Goal: Contribute content: Contribute content

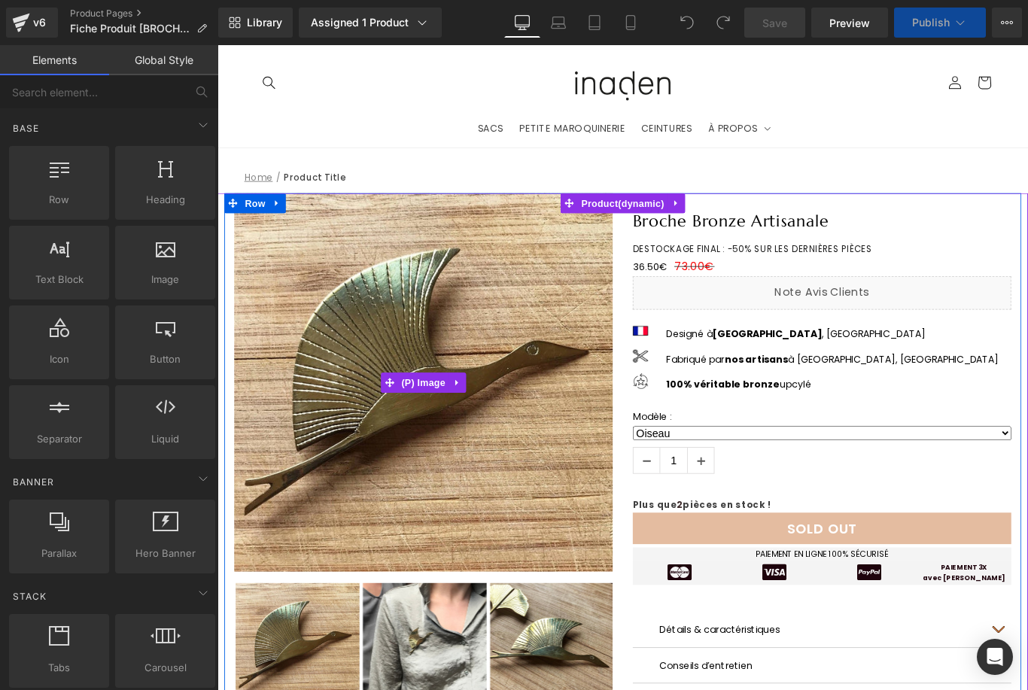
select select "Masque"
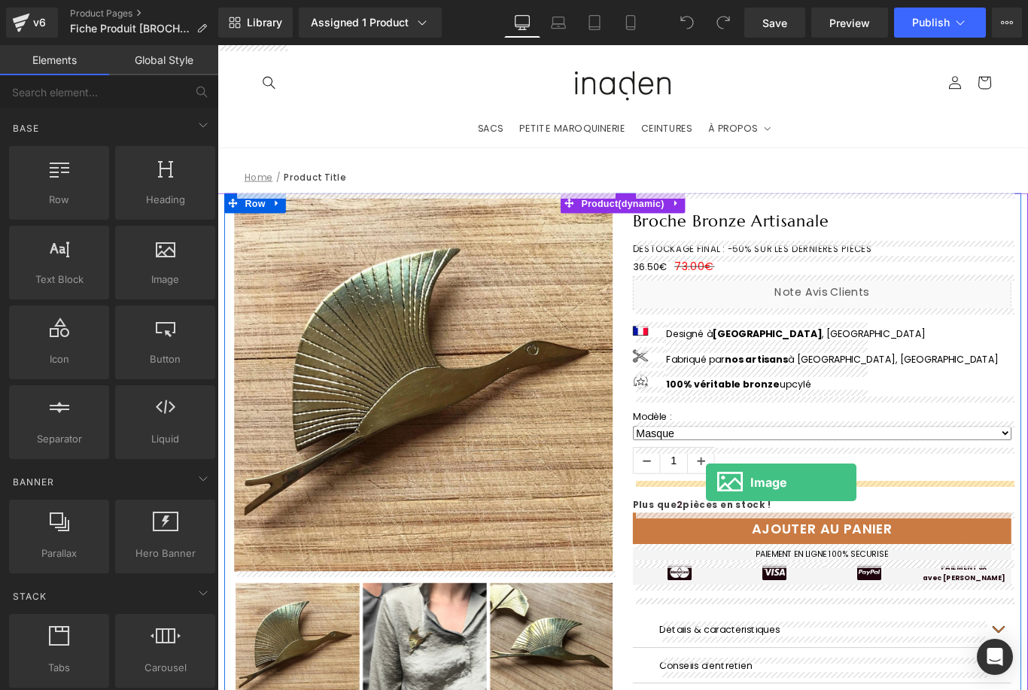
drag, startPoint x: 391, startPoint y: 327, endPoint x: 766, endPoint y: 537, distance: 430.0
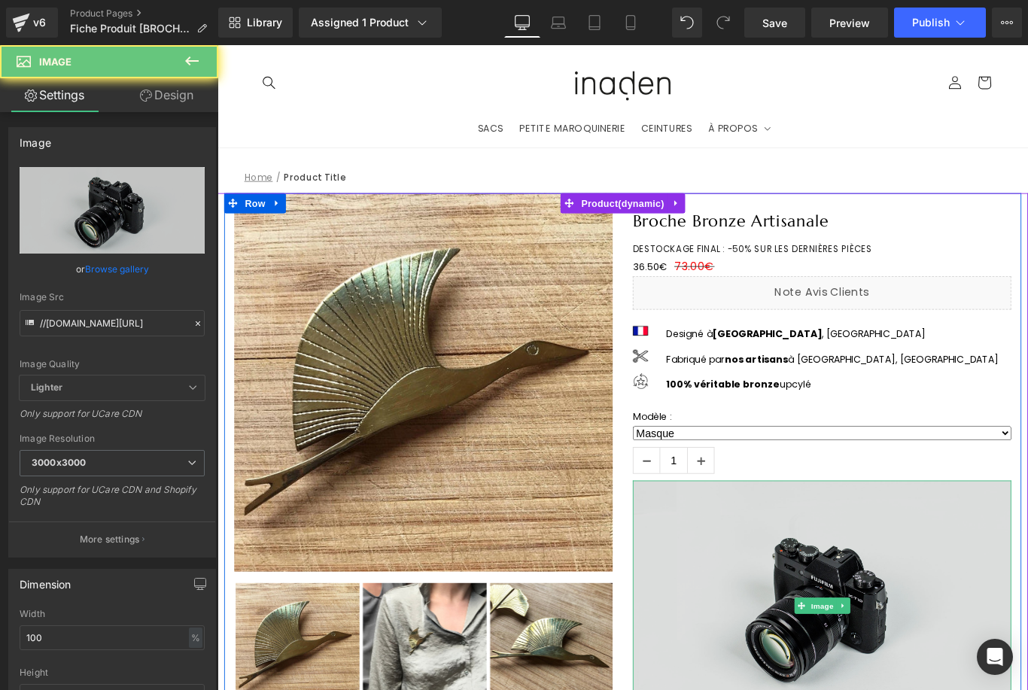
click at [834, 565] on img at bounding box center [896, 675] width 425 height 282
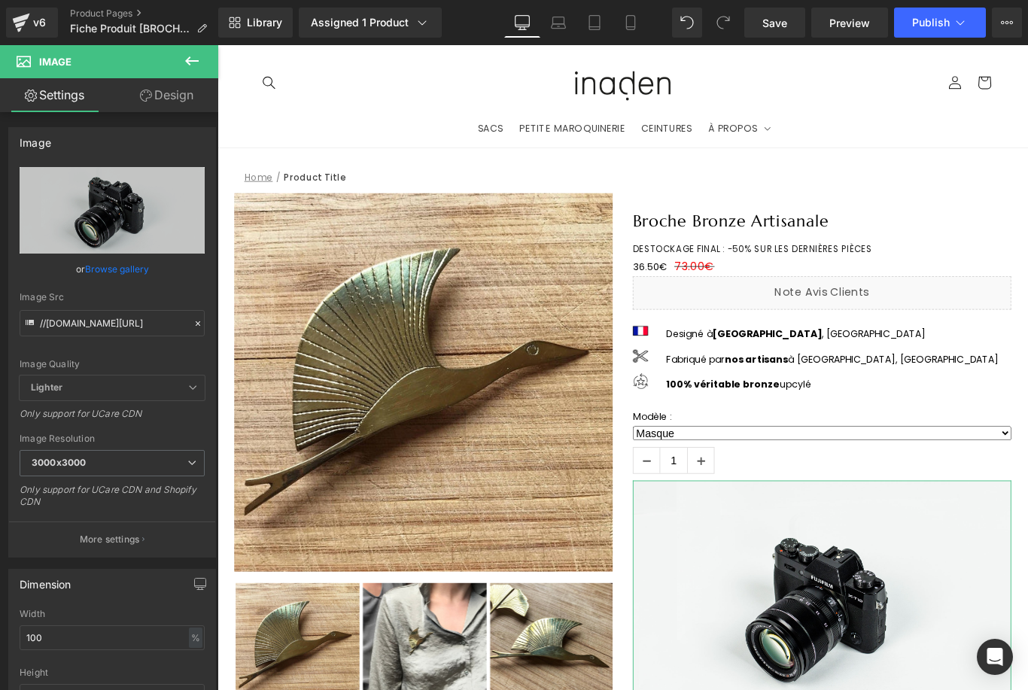
click at [142, 268] on link "Browse gallery" at bounding box center [117, 269] width 64 height 26
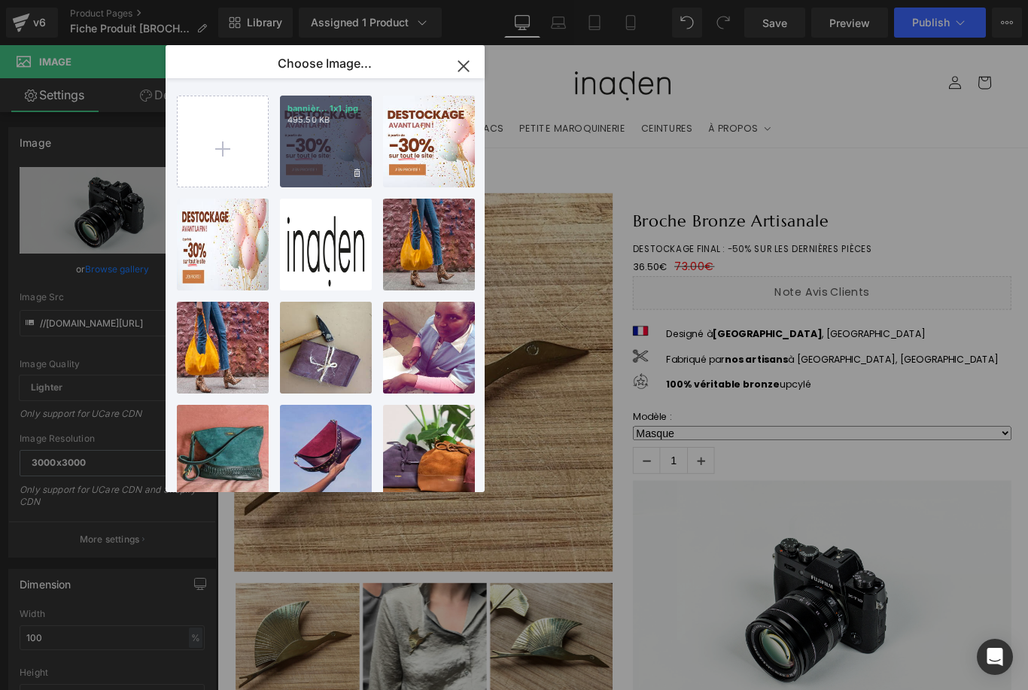
click at [316, 164] on div "bannièr... 1x1.jpg 495.50 KB" at bounding box center [326, 142] width 92 height 92
type input "[URL][DOMAIN_NAME]"
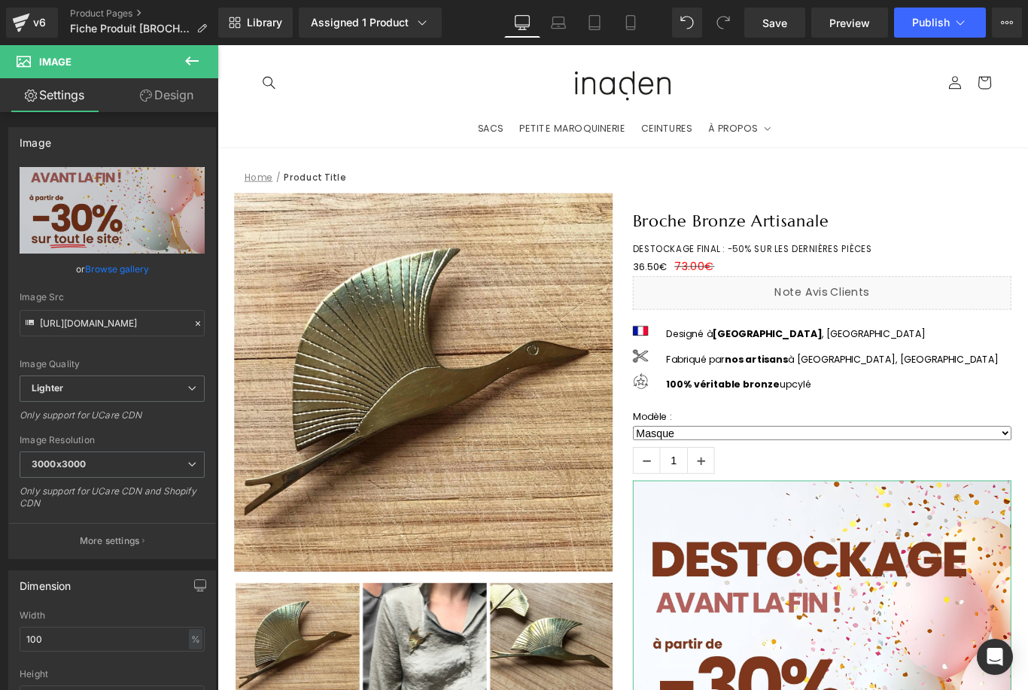
click at [106, 273] on link "Browse gallery" at bounding box center [117, 269] width 64 height 26
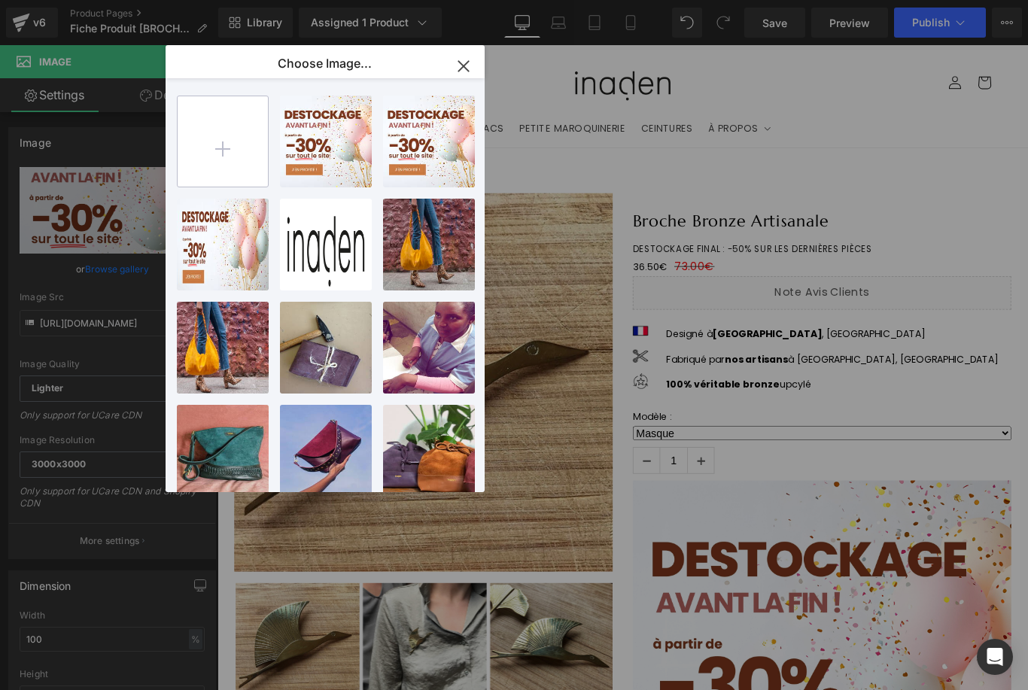
click at [235, 151] on input "file" at bounding box center [223, 141] width 90 height 90
type input "C:\fakepath\bannière destockage fiche produit.jpg"
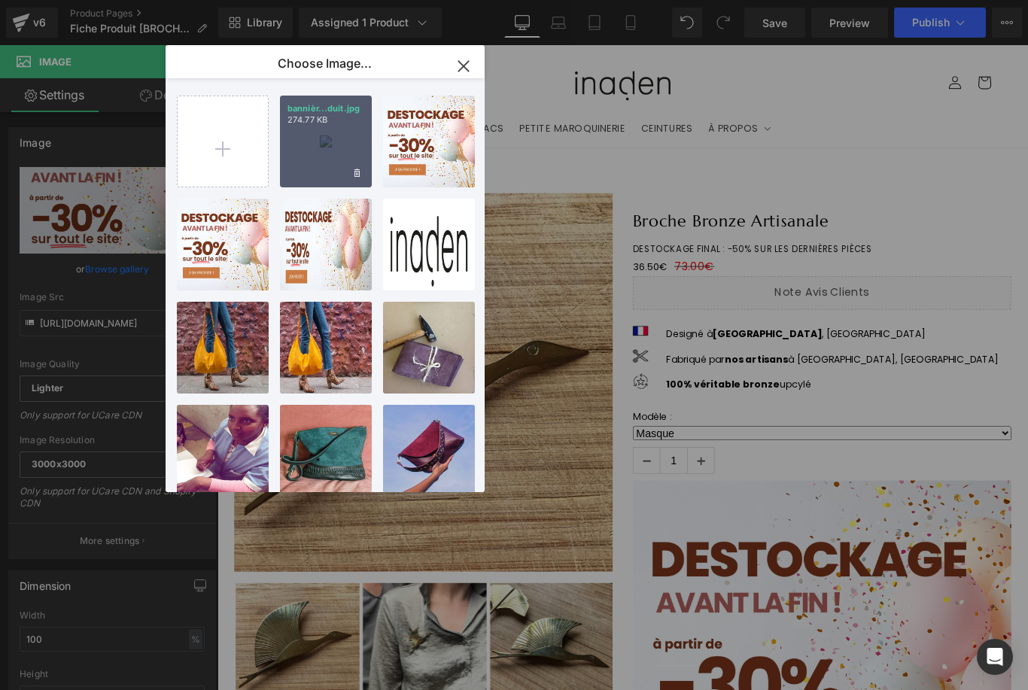
click at [352, 146] on div "bannièr...duit.jpg 274.77 KB" at bounding box center [326, 142] width 92 height 92
type input "[URL][DOMAIN_NAME]"
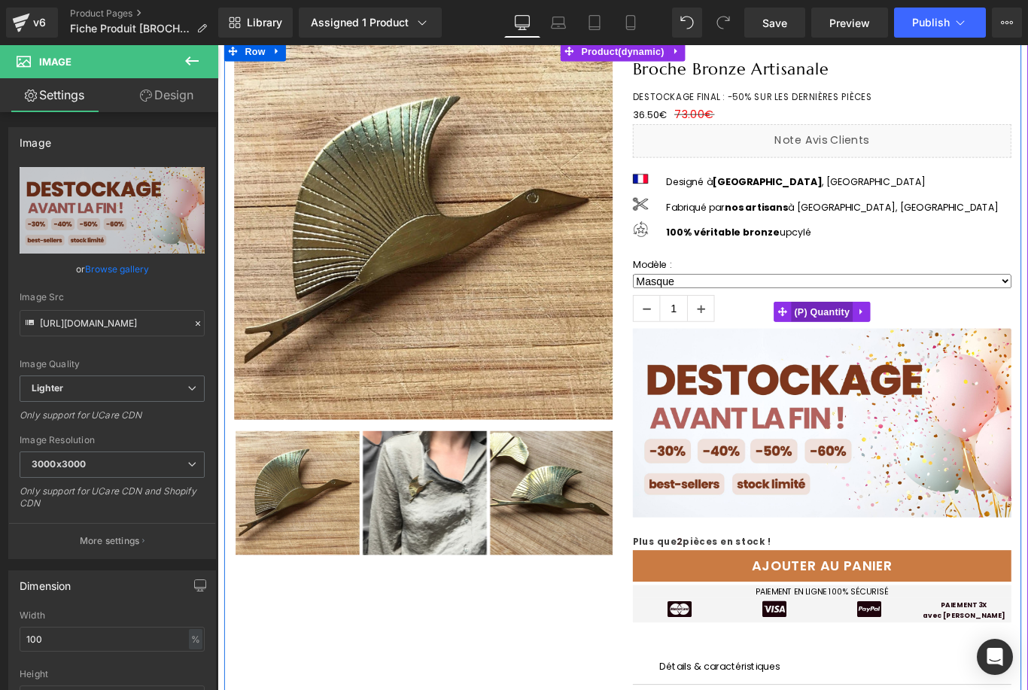
scroll to position [111, 0]
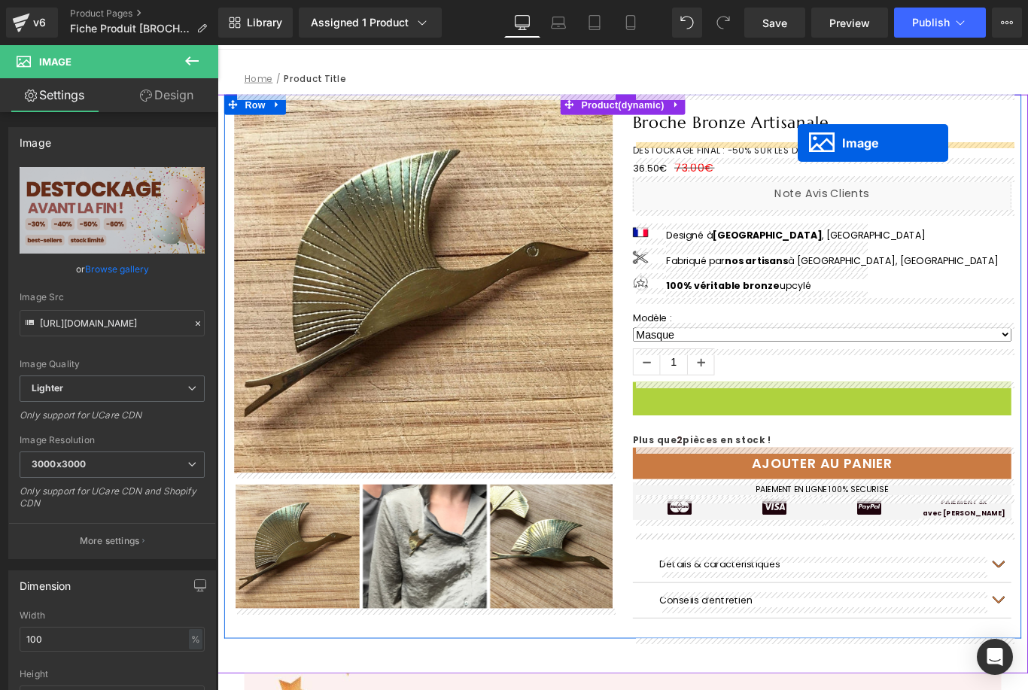
drag, startPoint x: 891, startPoint y: 532, endPoint x: 869, endPoint y: 155, distance: 377.7
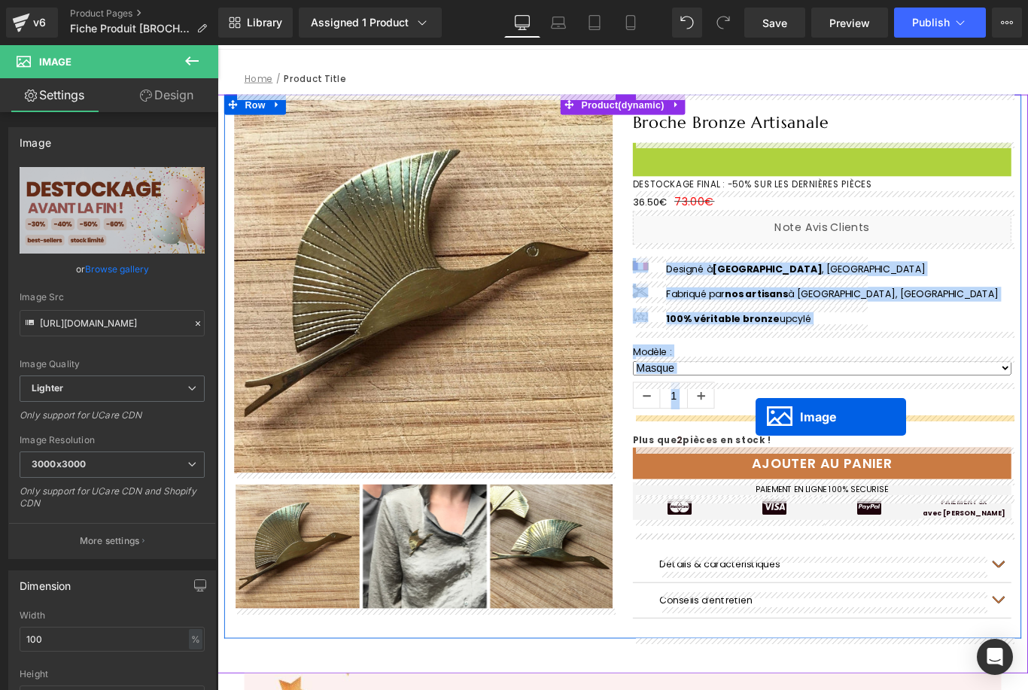
drag, startPoint x: 888, startPoint y: 262, endPoint x: 822, endPoint y: 463, distance: 211.6
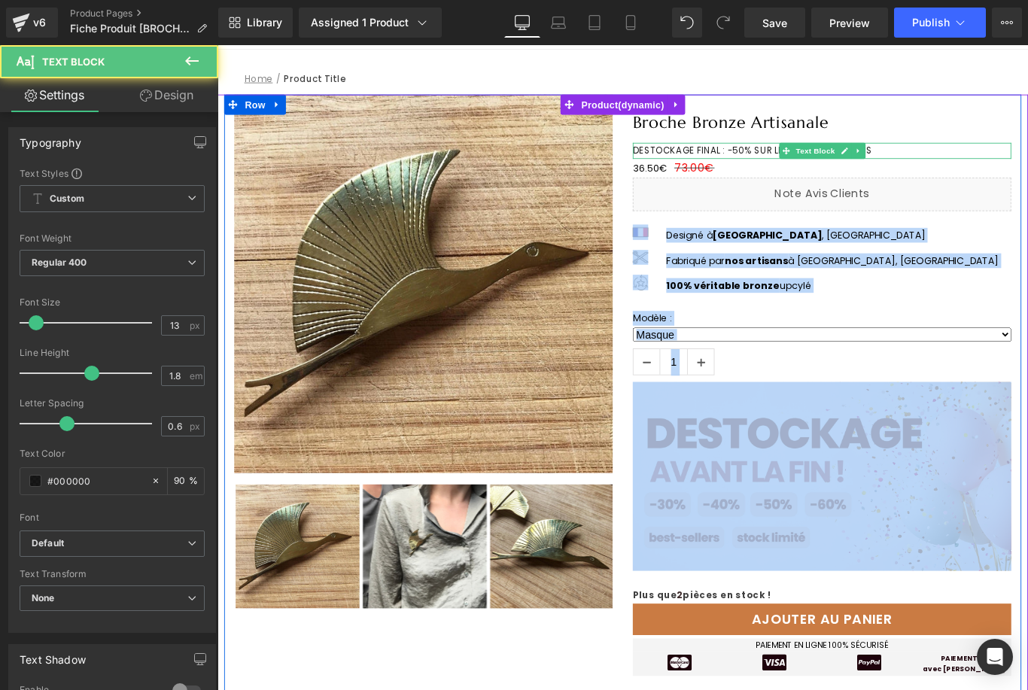
click at [982, 161] on p "DESTOCKAGE FINAL : -50% SUR LES DERNIÈRES PIÈCES" at bounding box center [896, 163] width 425 height 17
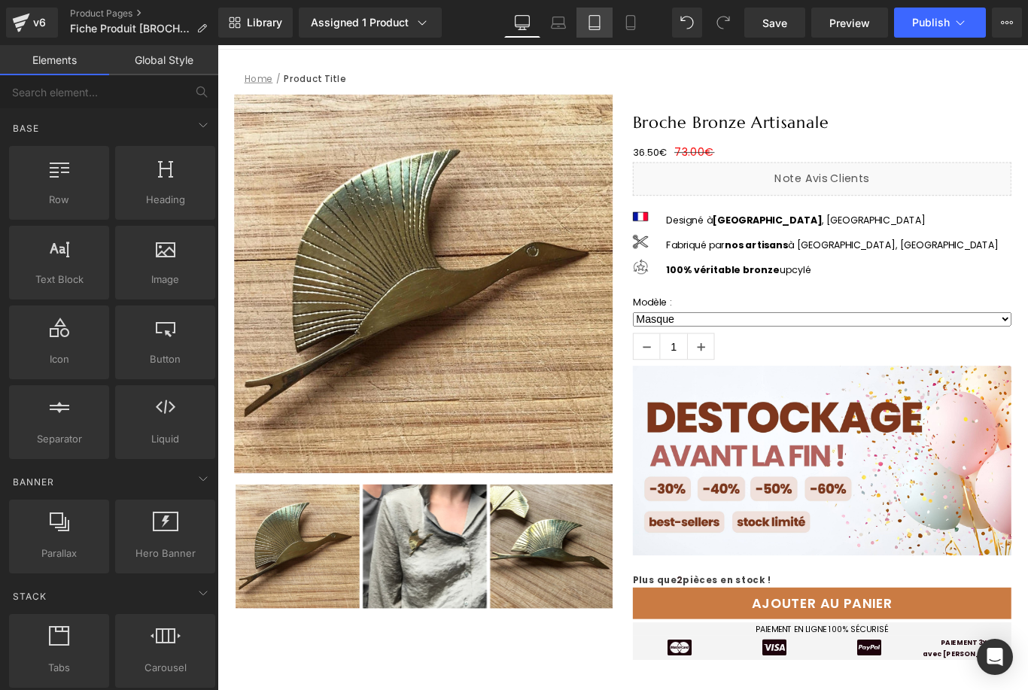
click at [595, 23] on icon at bounding box center [594, 22] width 15 height 15
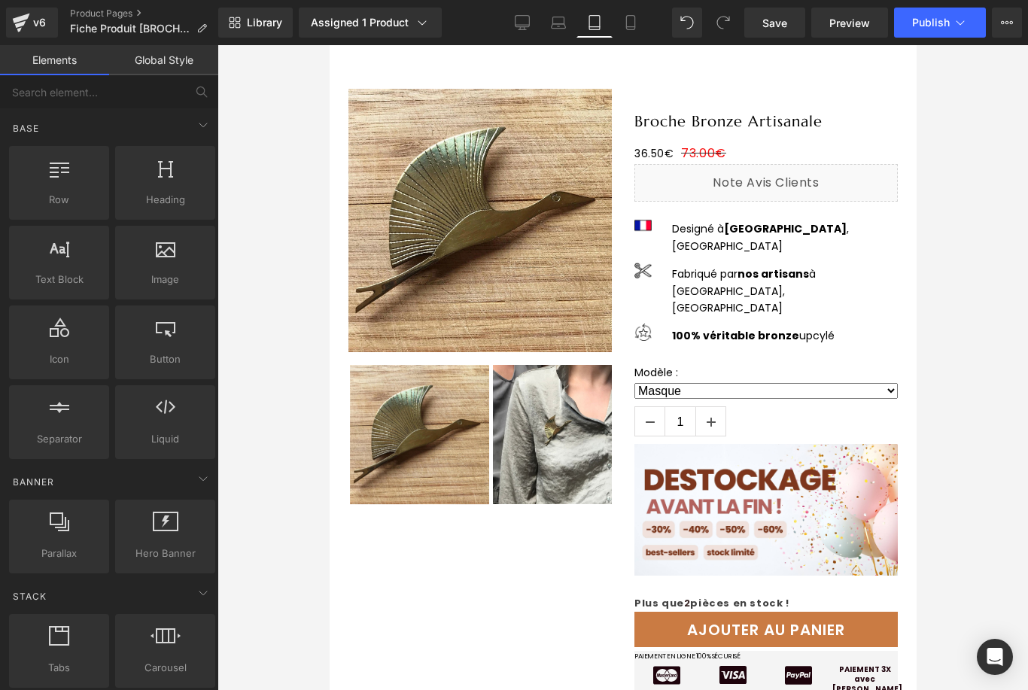
scroll to position [81, 0]
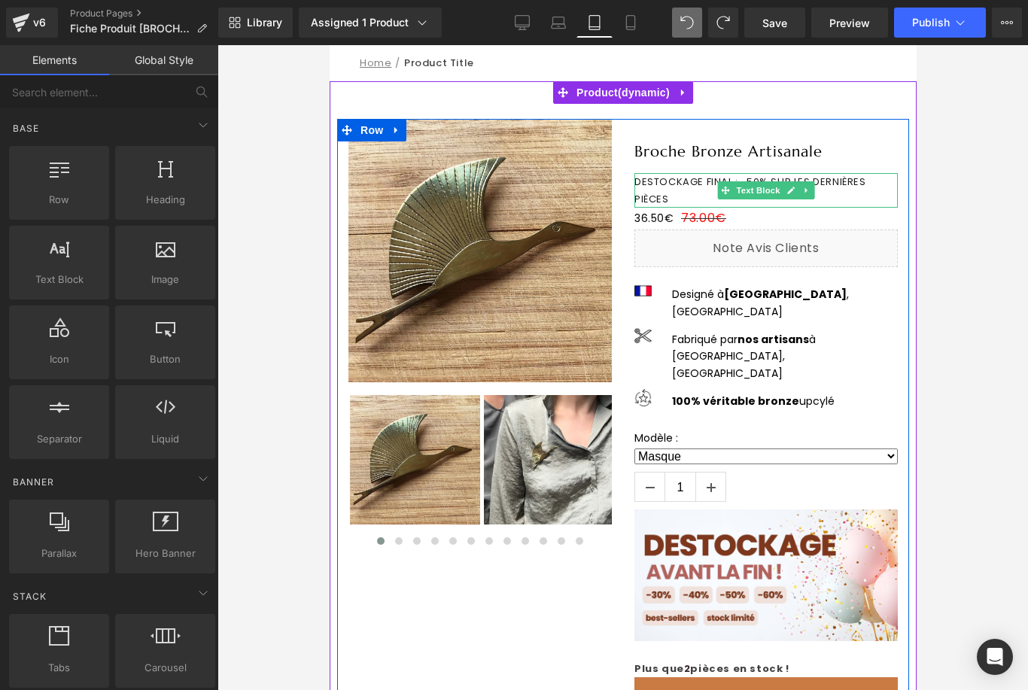
click at [761, 180] on p "DESTOCKAGE FINAL : -50% SUR LES DERNIÈRES PIÈCES" at bounding box center [765, 190] width 263 height 35
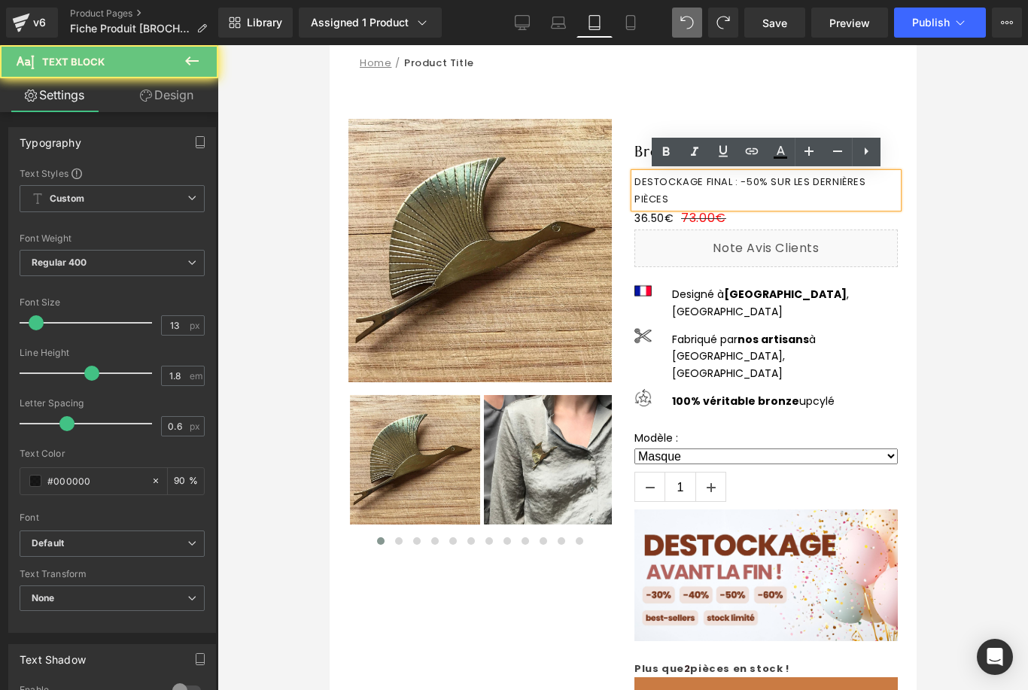
click at [775, 181] on p "DESTOCKAGE FINAL : -50% SUR LES DERNIÈRES PIÈCES" at bounding box center [765, 190] width 263 height 35
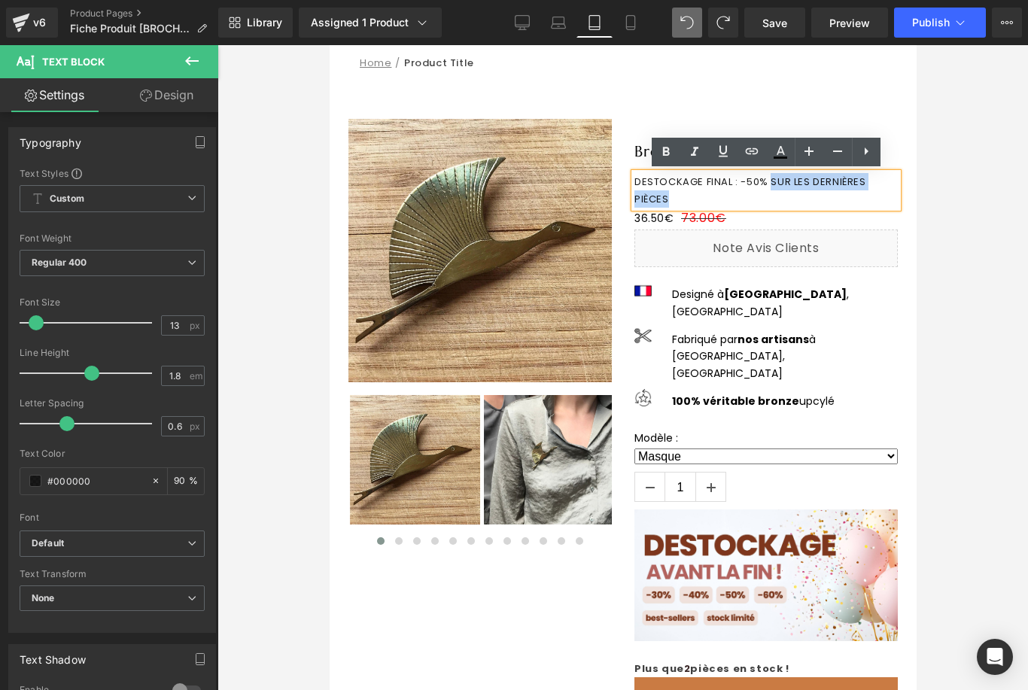
drag, startPoint x: 772, startPoint y: 181, endPoint x: 854, endPoint y: 196, distance: 83.4
click at [854, 196] on p "DESTOCKAGE FINAL : -50% SUR LES DERNIÈRES PIÈCES" at bounding box center [765, 190] width 263 height 35
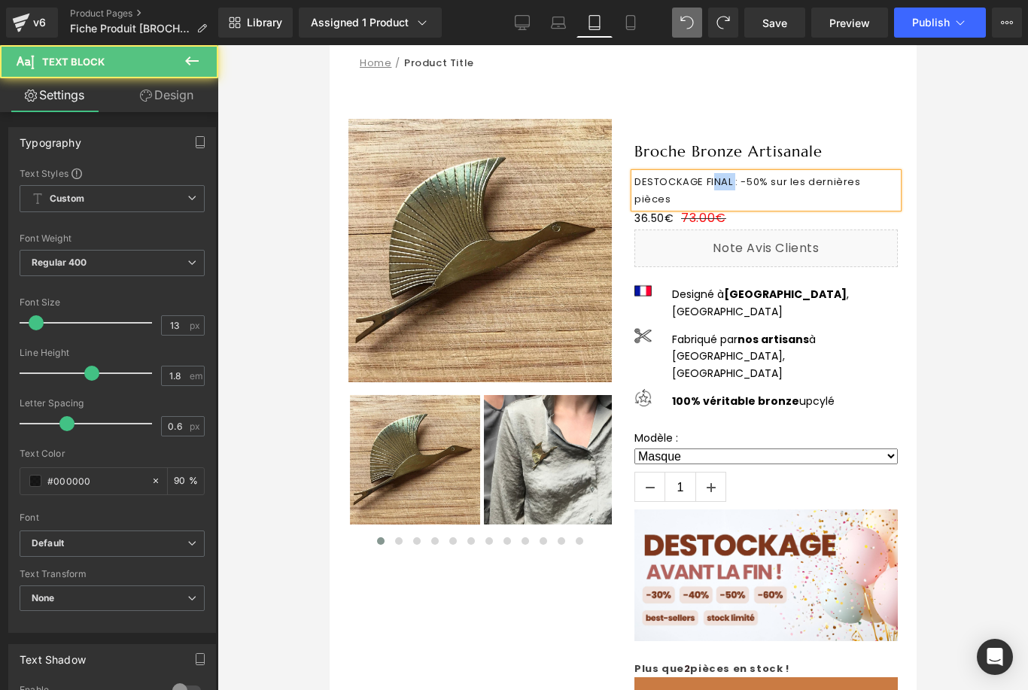
drag, startPoint x: 734, startPoint y: 183, endPoint x: 712, endPoint y: 180, distance: 22.0
click at [712, 180] on p "DESTOCKAGE FINAL : -50% sur les dernières pièces" at bounding box center [765, 190] width 263 height 35
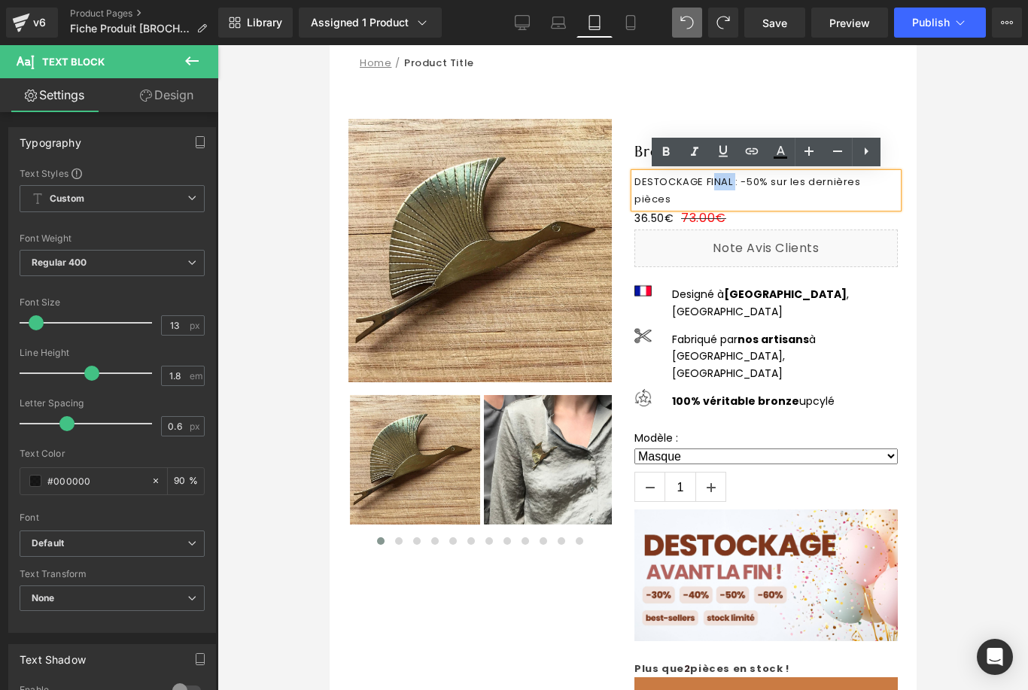
click at [712, 180] on p "DESTOCKAGE FINAL : -50% sur les dernières pièces" at bounding box center [765, 190] width 263 height 35
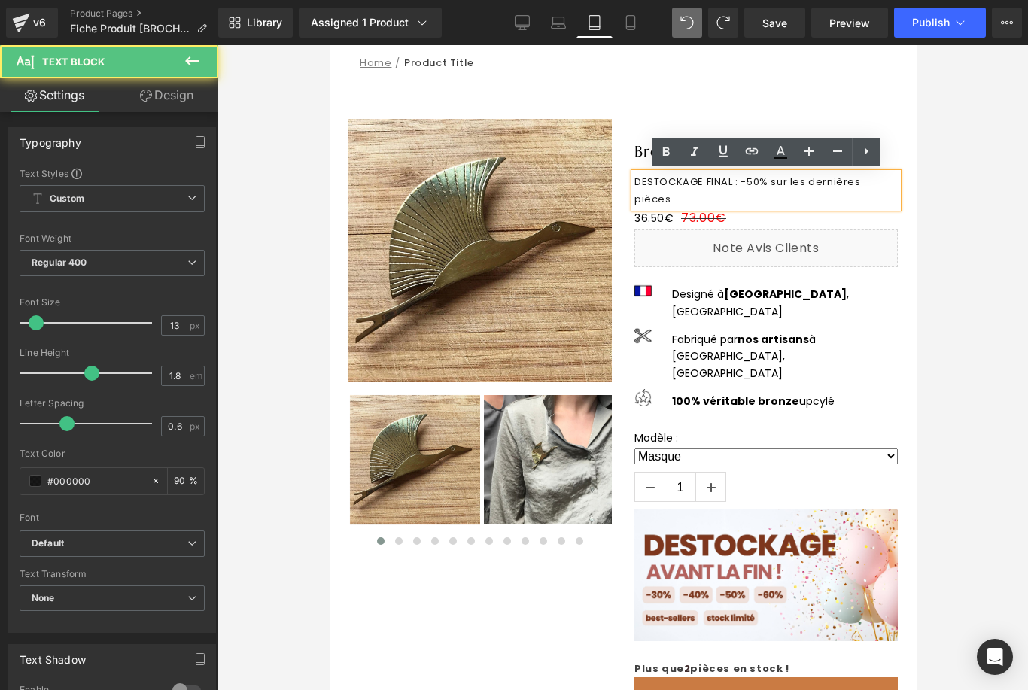
click at [712, 180] on p "DESTOCKAGE FINAL : -50% sur les dernières pièces" at bounding box center [765, 190] width 263 height 35
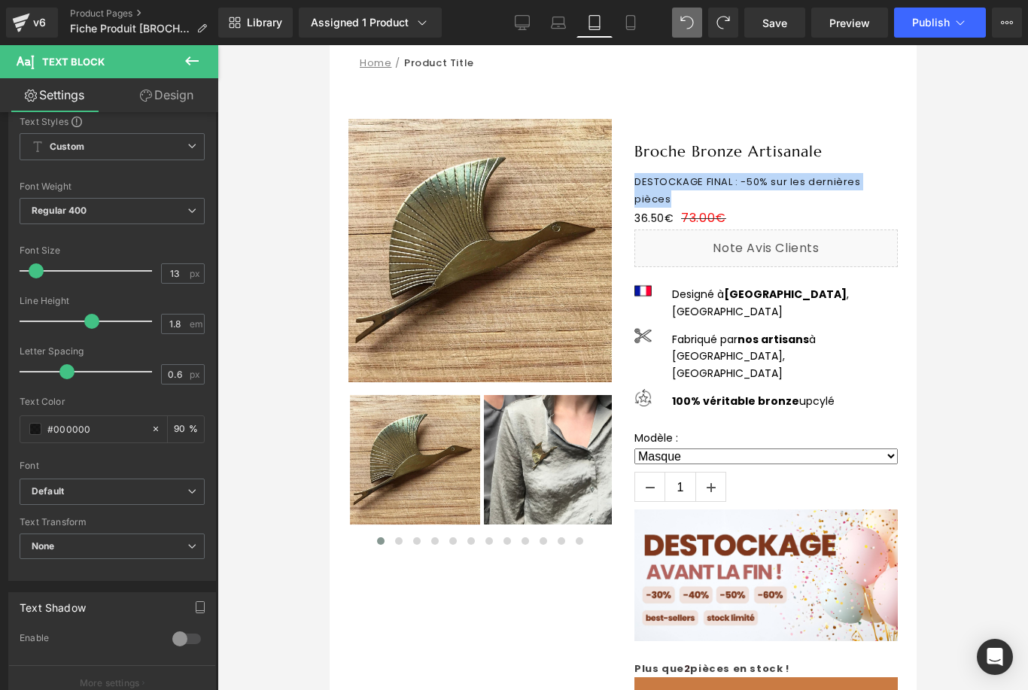
scroll to position [53, 0]
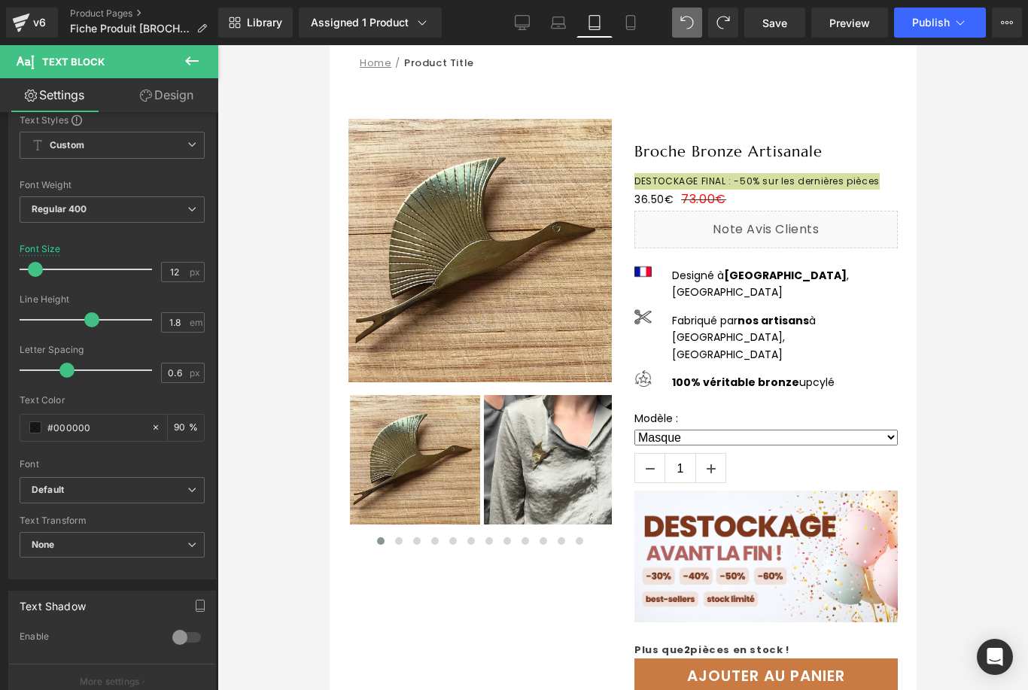
click at [37, 265] on span at bounding box center [35, 269] width 15 height 15
click at [630, 26] on icon at bounding box center [630, 22] width 15 height 15
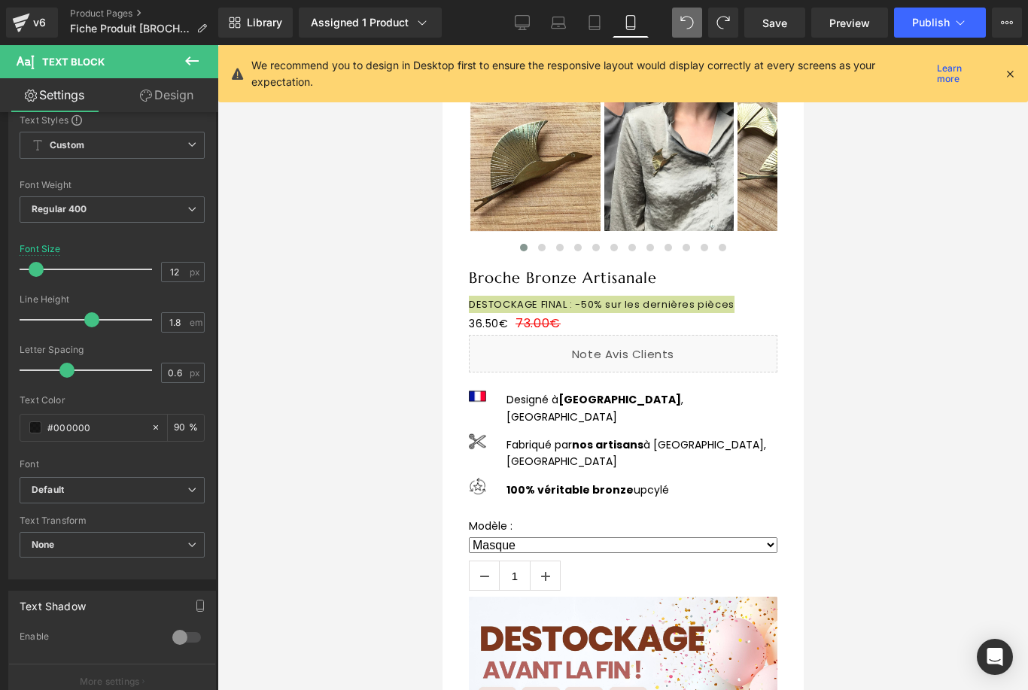
type input "13"
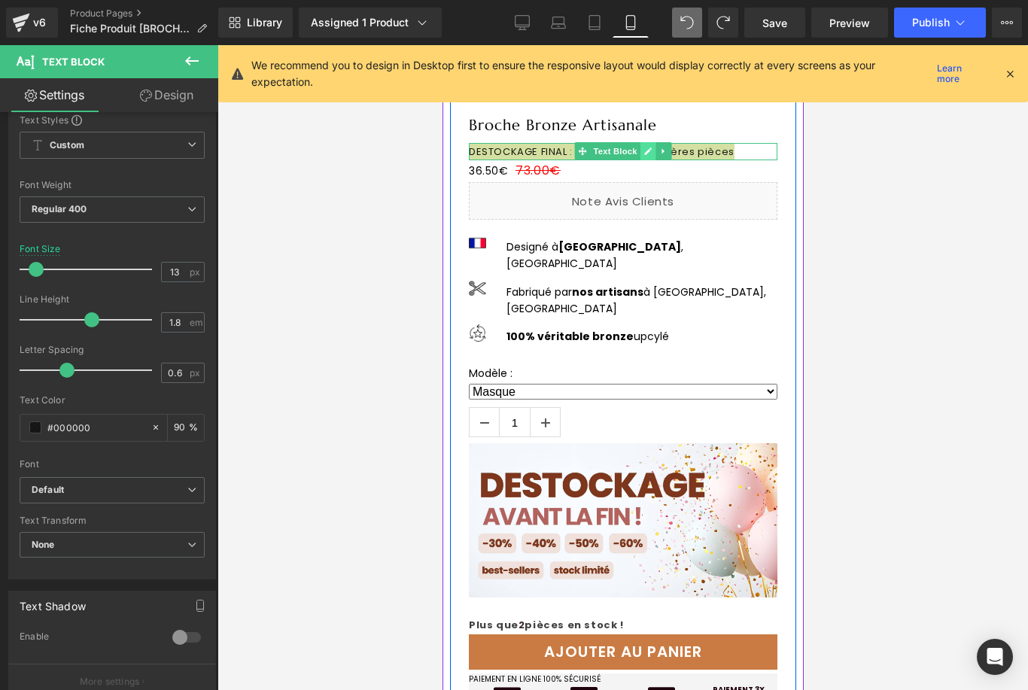
scroll to position [402, 0]
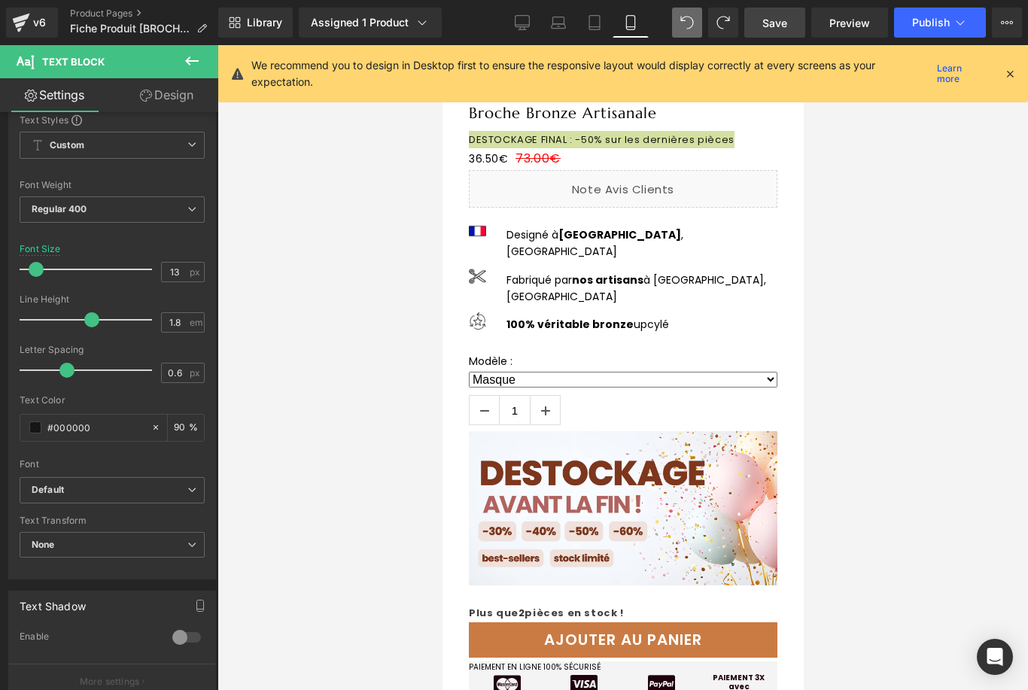
click at [787, 27] on span "Save" at bounding box center [775, 23] width 25 height 16
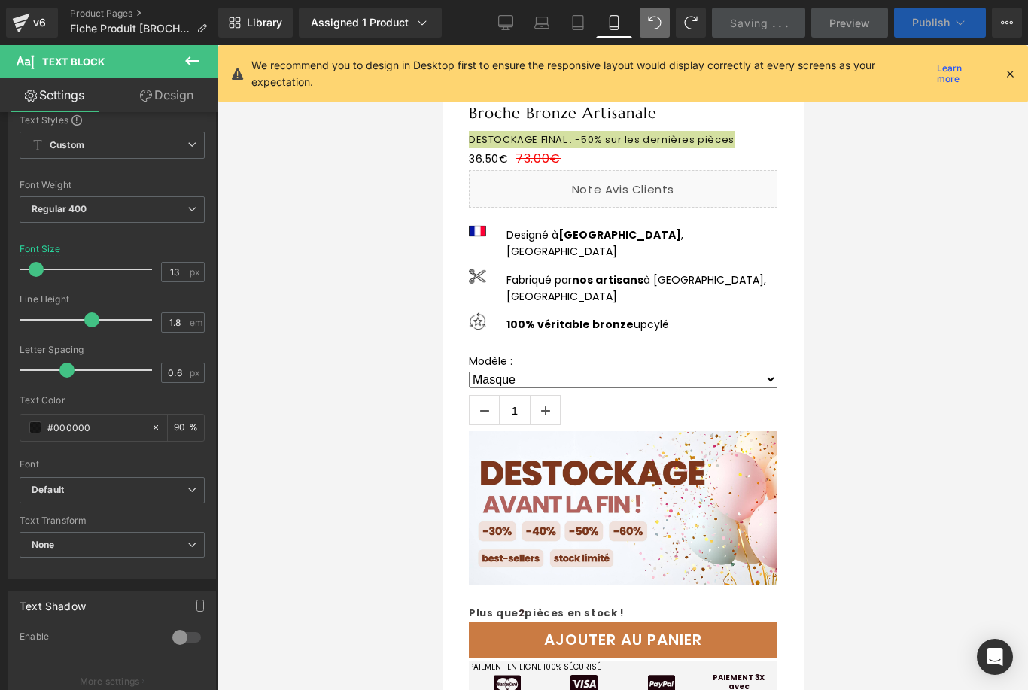
click at [954, 29] on icon at bounding box center [960, 22] width 15 height 15
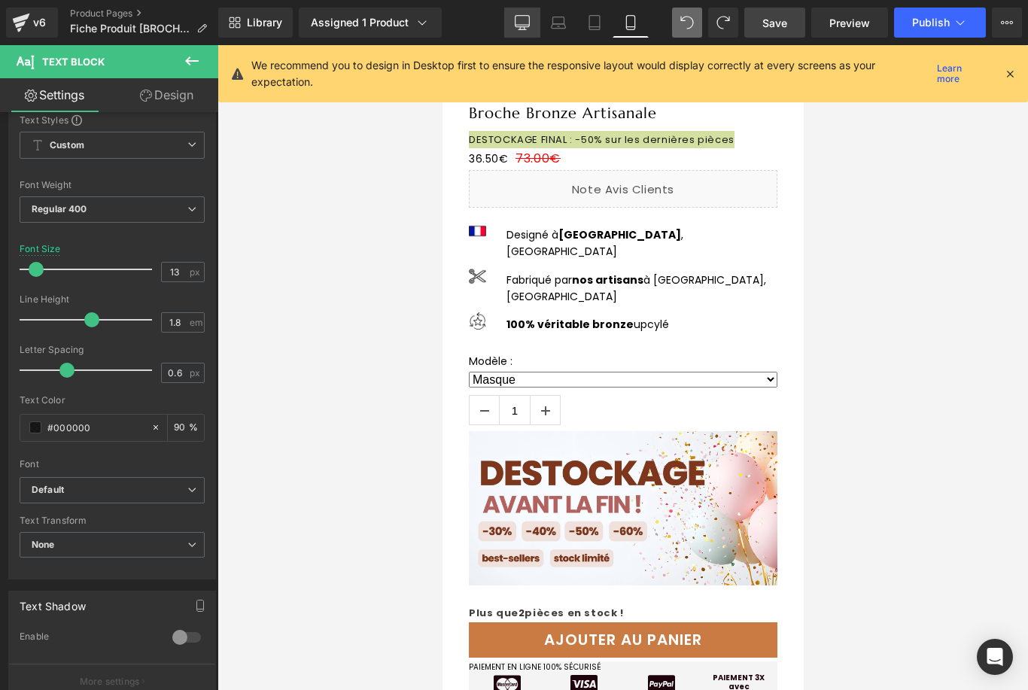
click at [518, 24] on icon at bounding box center [522, 22] width 15 height 15
type input "90"
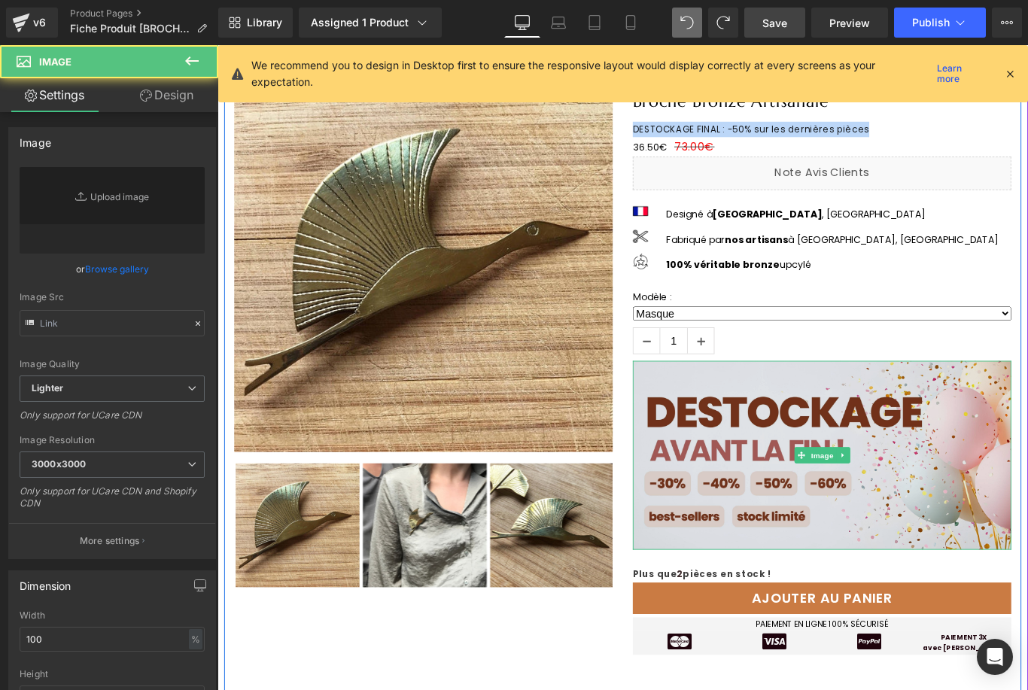
click at [996, 430] on img at bounding box center [896, 506] width 425 height 213
type input "[URL][DOMAIN_NAME]"
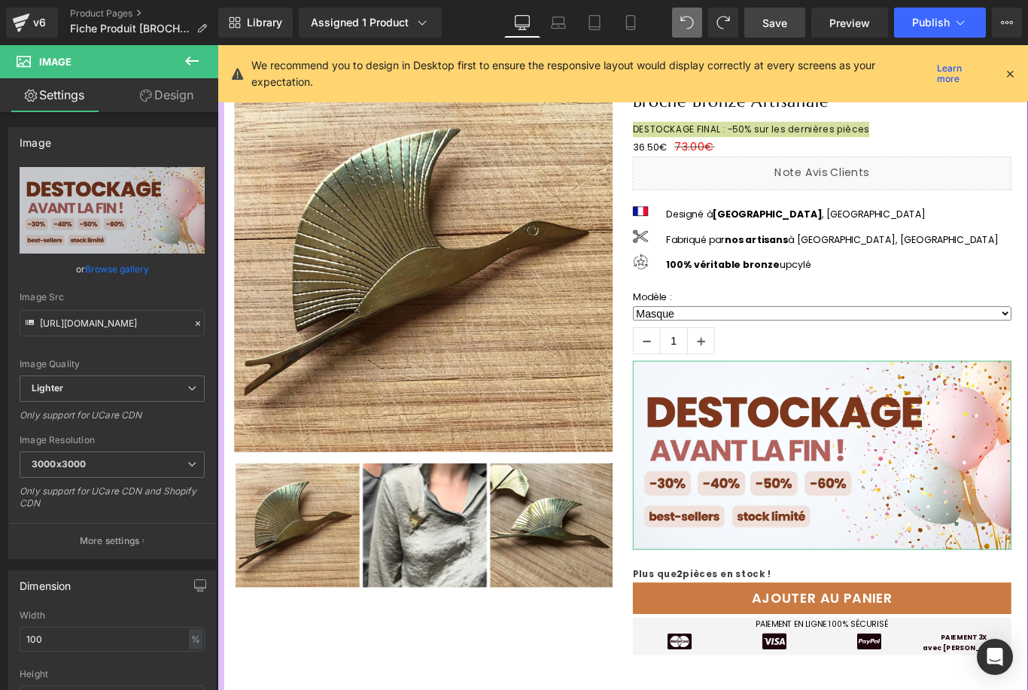
click at [185, 102] on link "Design" at bounding box center [166, 95] width 109 height 34
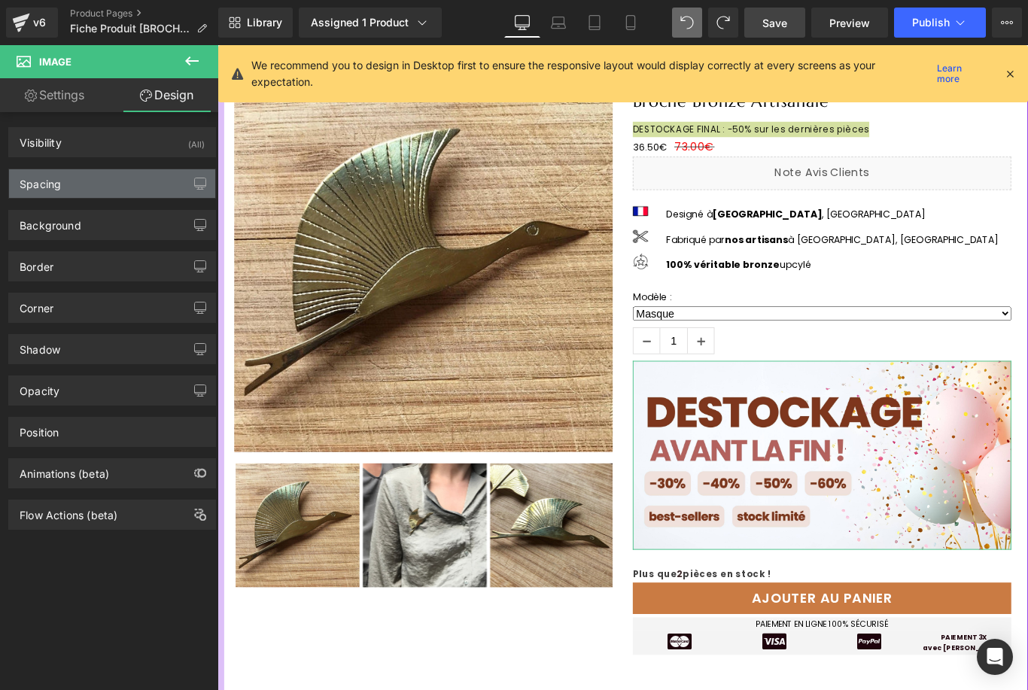
click at [146, 187] on div "Spacing" at bounding box center [112, 183] width 206 height 29
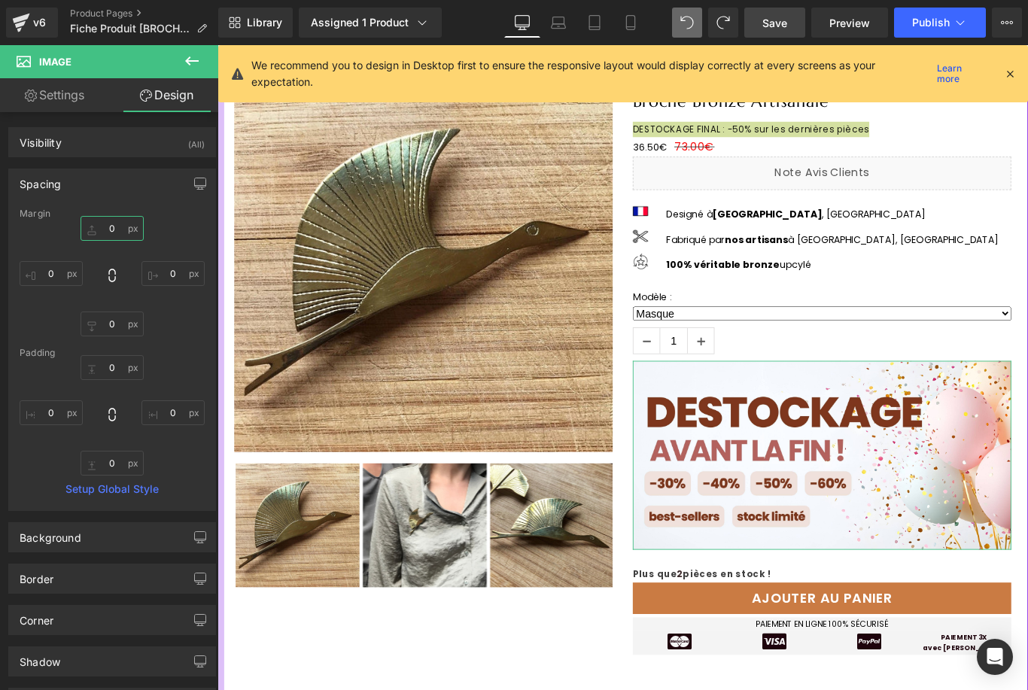
click at [108, 233] on input "0" at bounding box center [112, 228] width 63 height 25
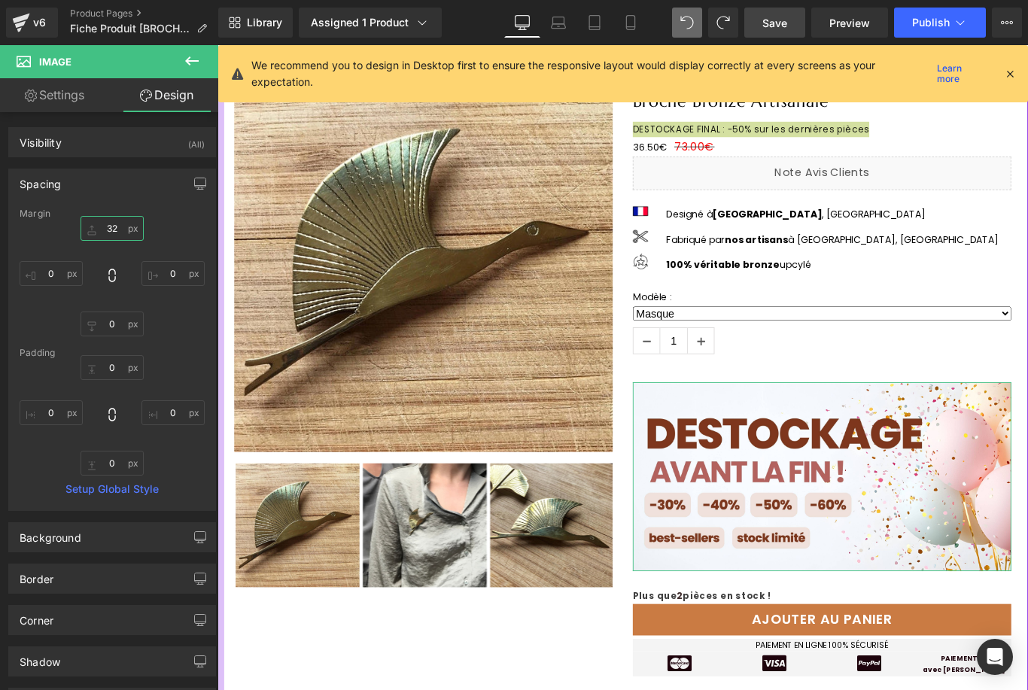
type input "3"
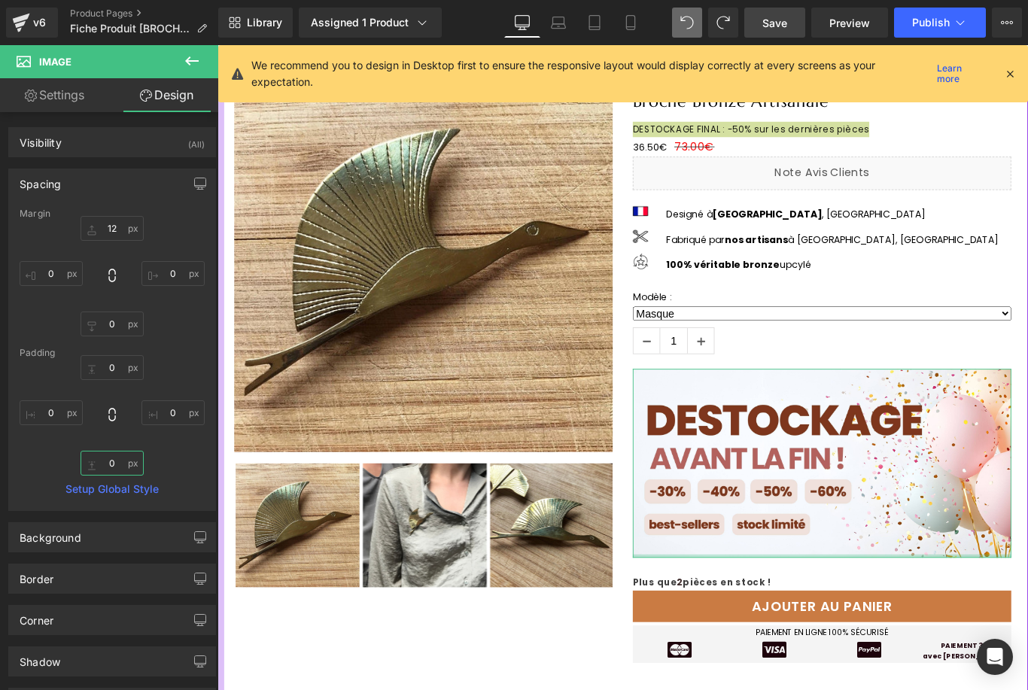
click at [113, 464] on input "0" at bounding box center [112, 463] width 63 height 25
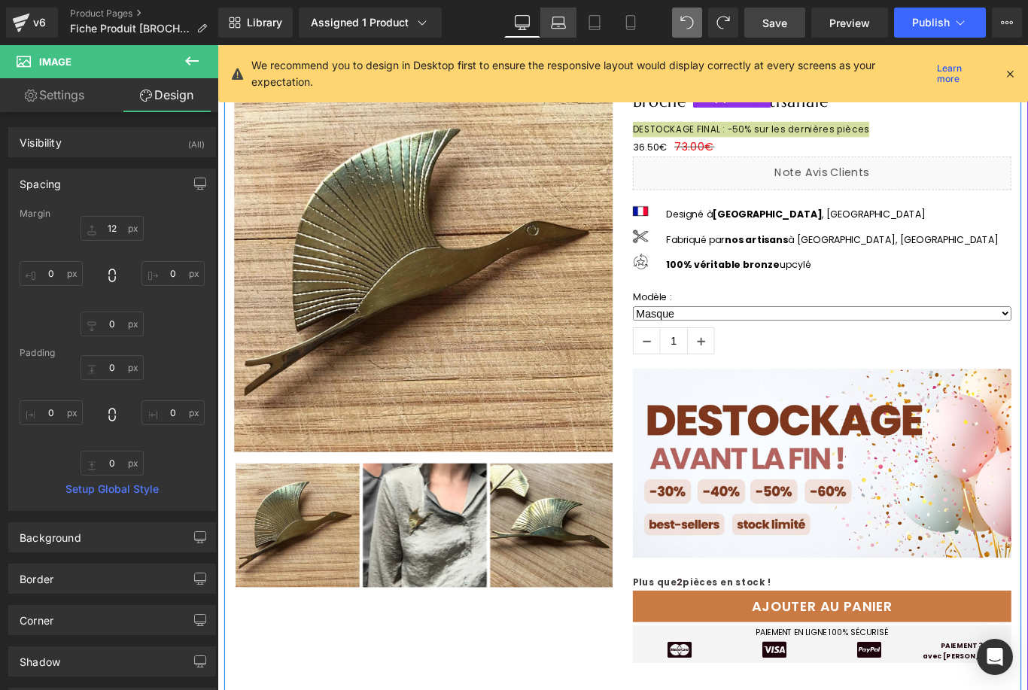
click at [565, 19] on icon at bounding box center [558, 20] width 11 height 7
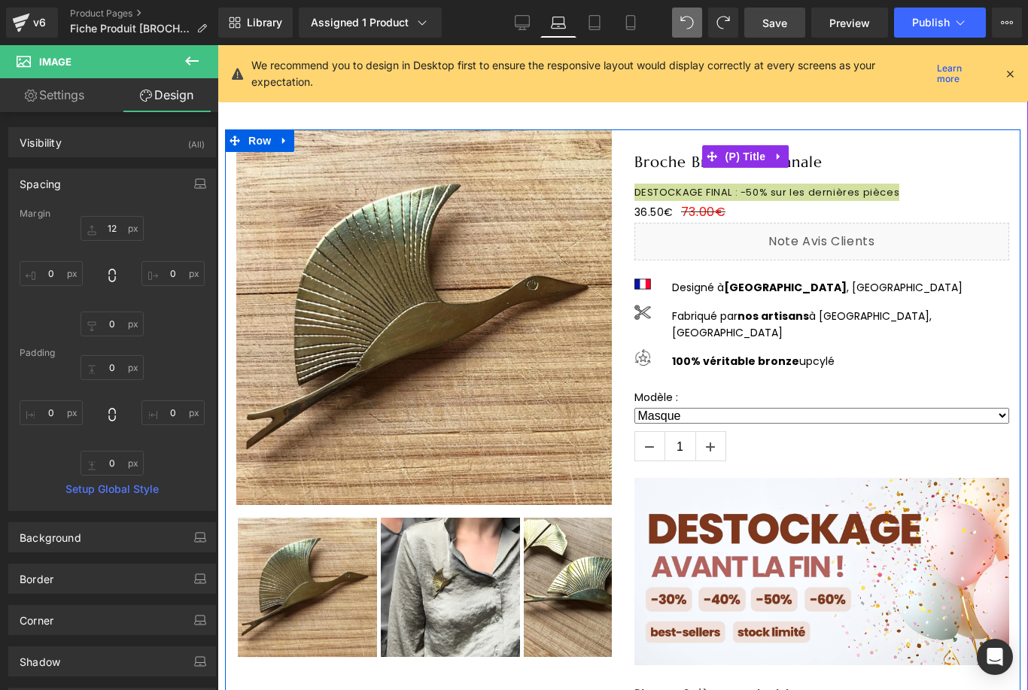
scroll to position [187, 0]
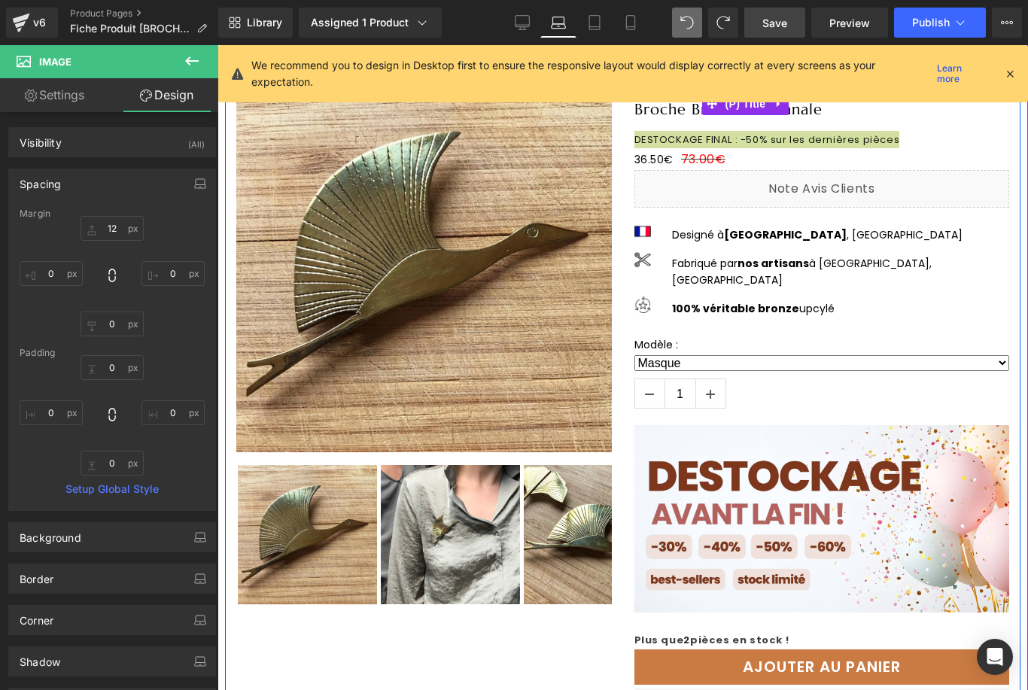
type input "12"
type input "0"
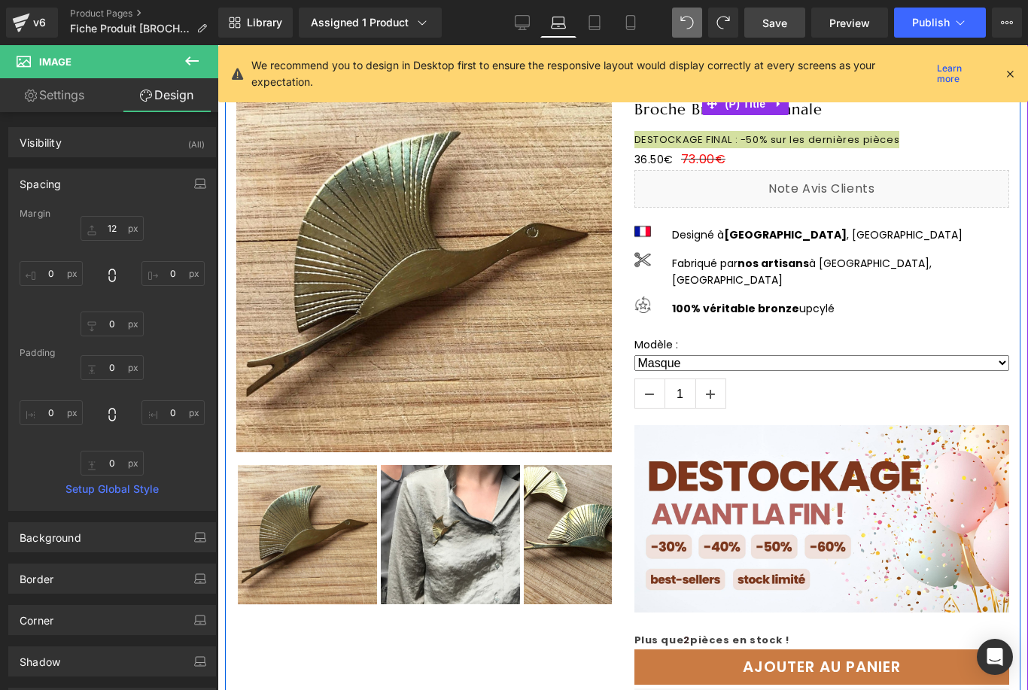
type input "0"
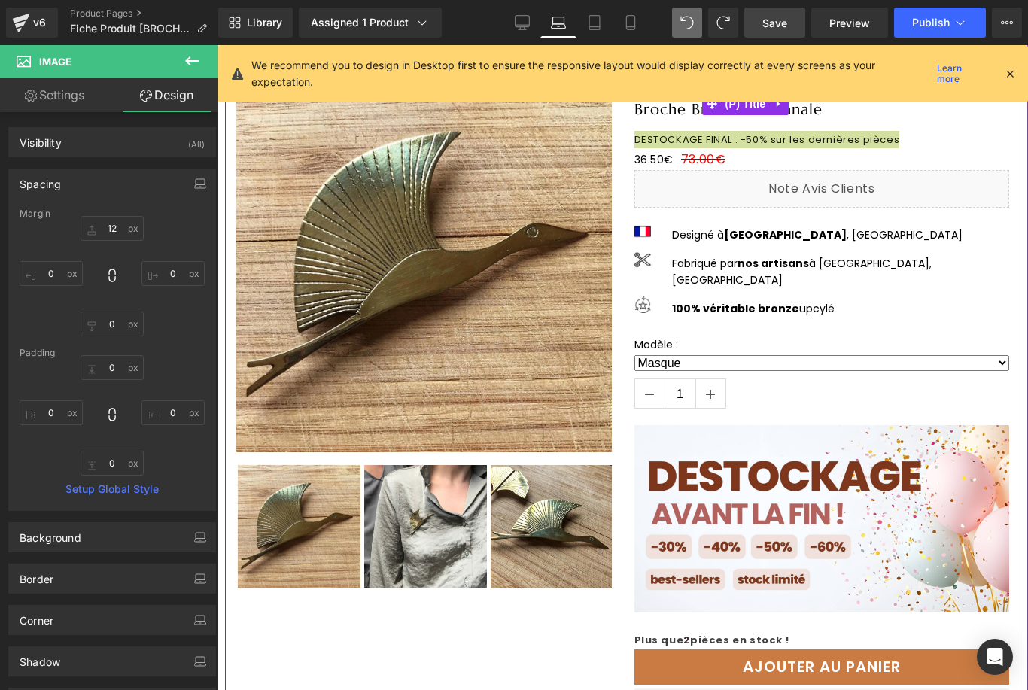
click at [574, 23] on link "Laptop" at bounding box center [558, 23] width 36 height 30
click at [586, 24] on link "Tablet" at bounding box center [595, 23] width 36 height 30
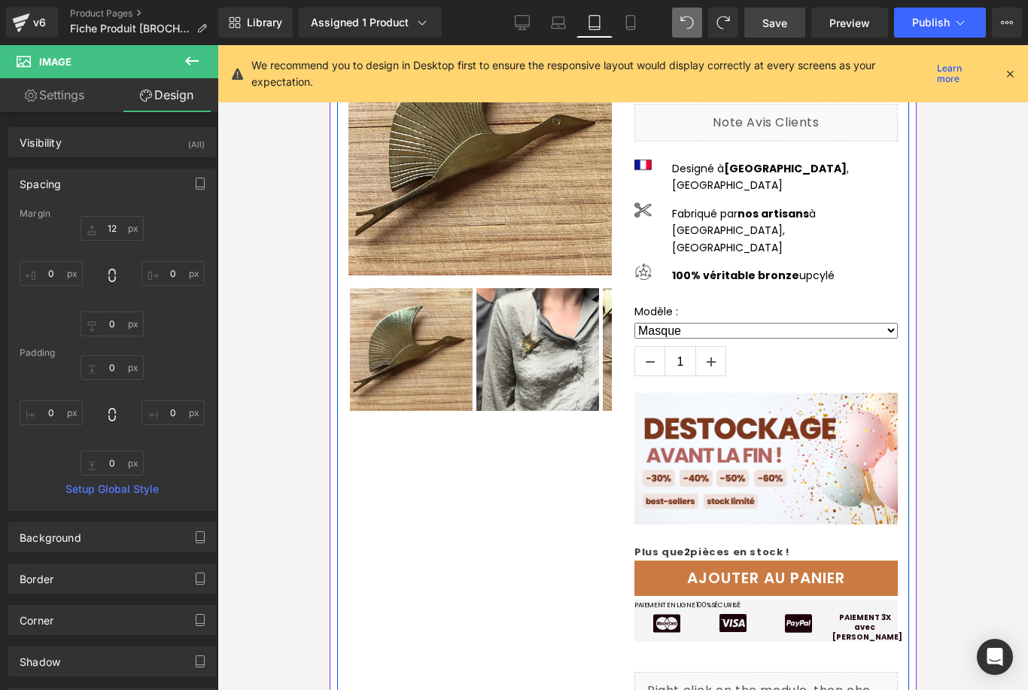
type input "12"
type input "0"
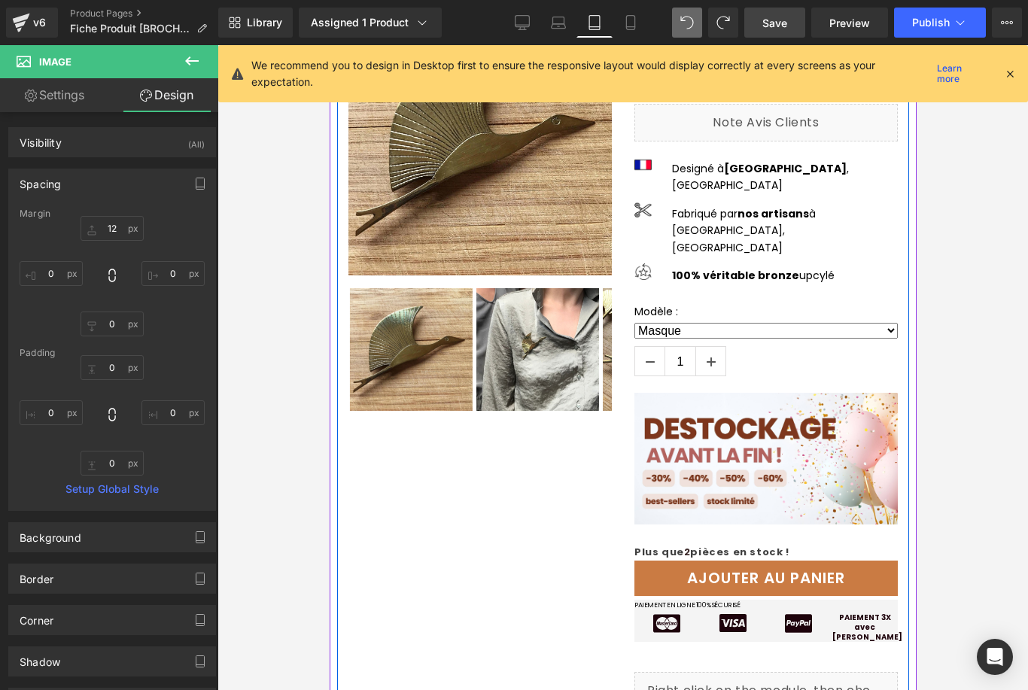
type input "0"
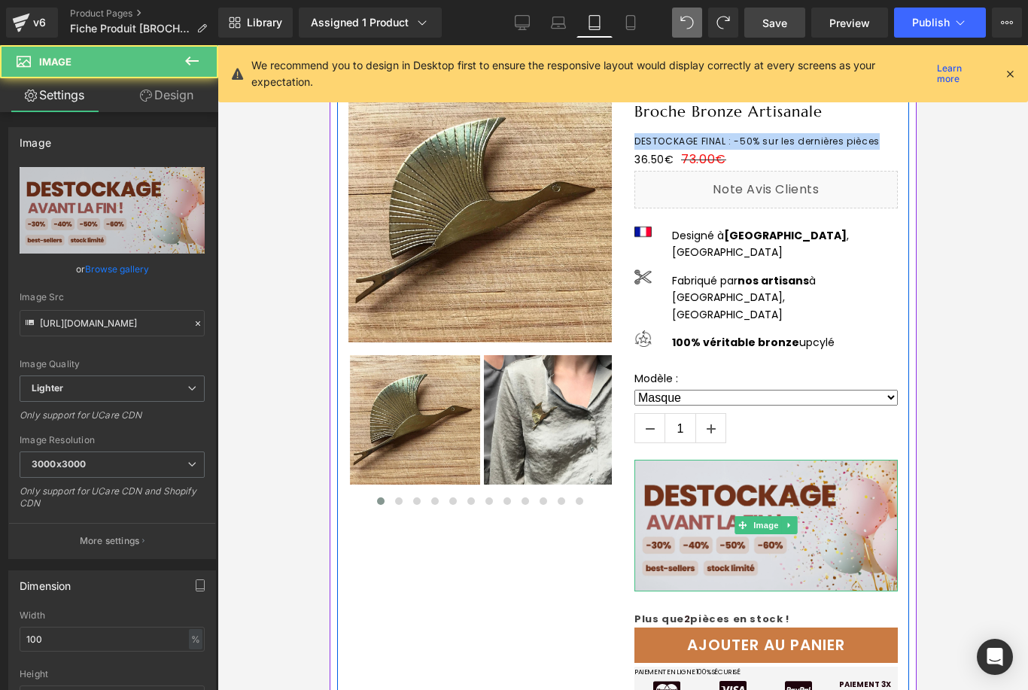
click at [826, 526] on img at bounding box center [765, 526] width 263 height 132
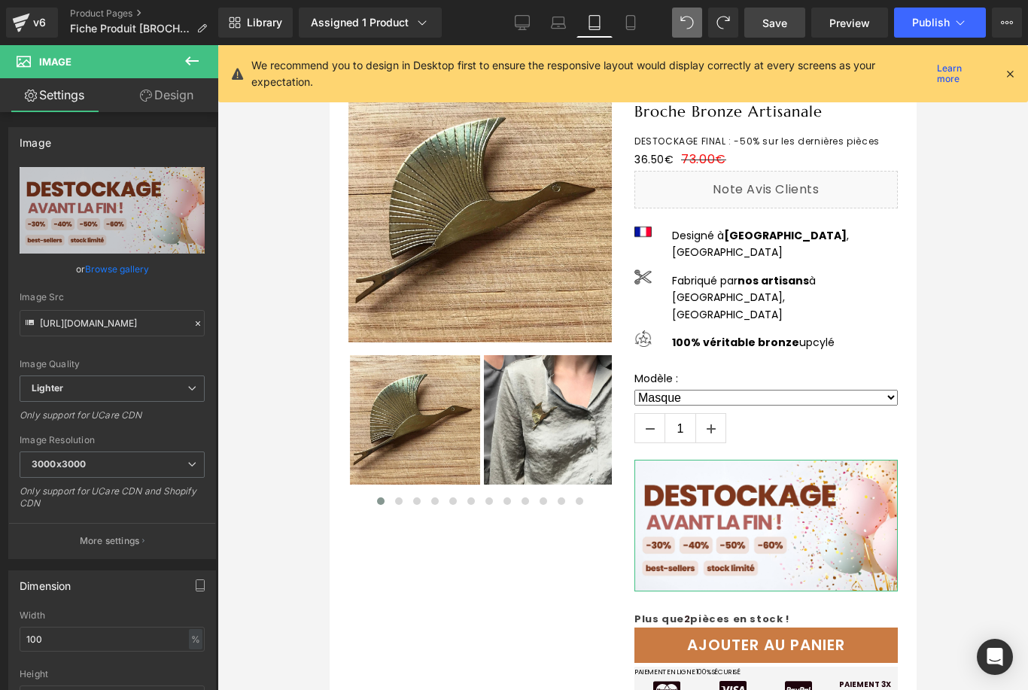
click at [179, 102] on link "Design" at bounding box center [166, 95] width 109 height 34
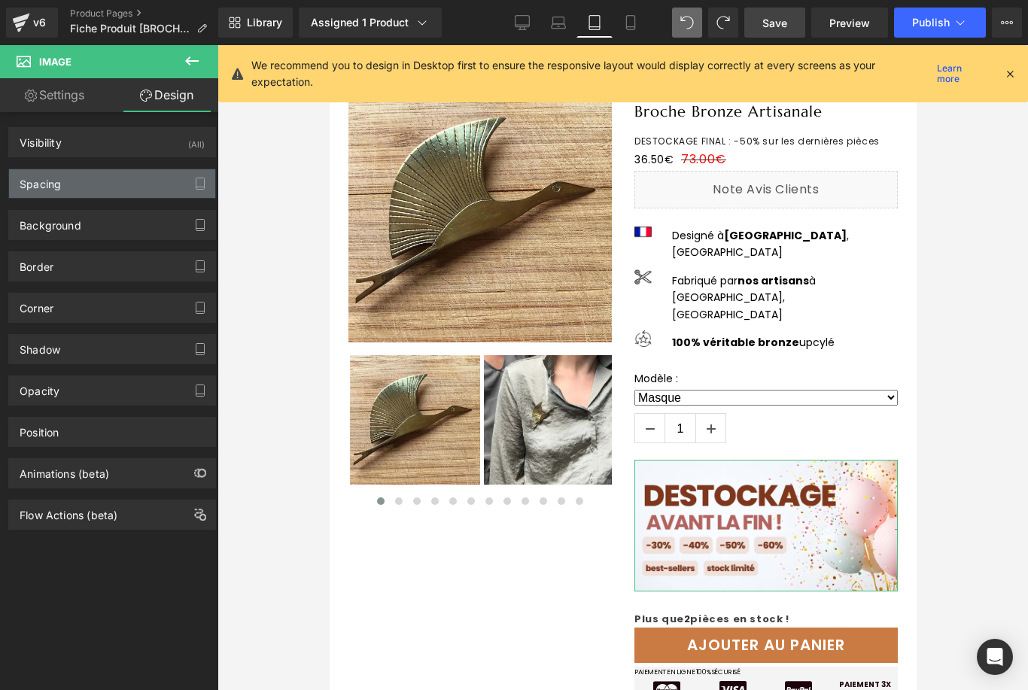
click at [102, 187] on div "Spacing" at bounding box center [112, 183] width 206 height 29
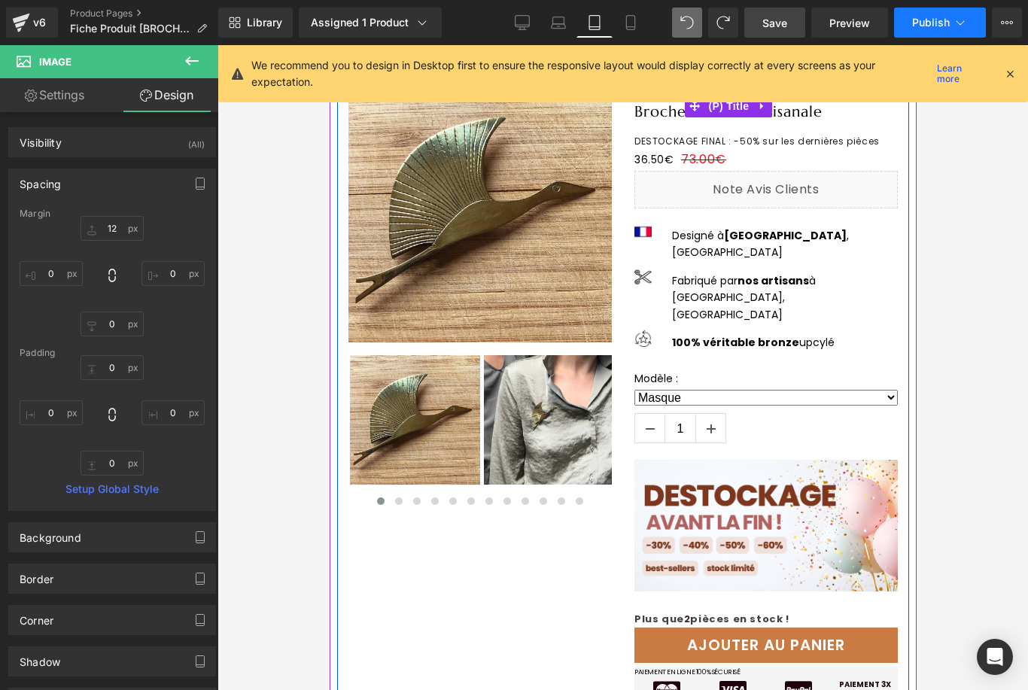
click at [942, 26] on span "Publish" at bounding box center [931, 23] width 38 height 12
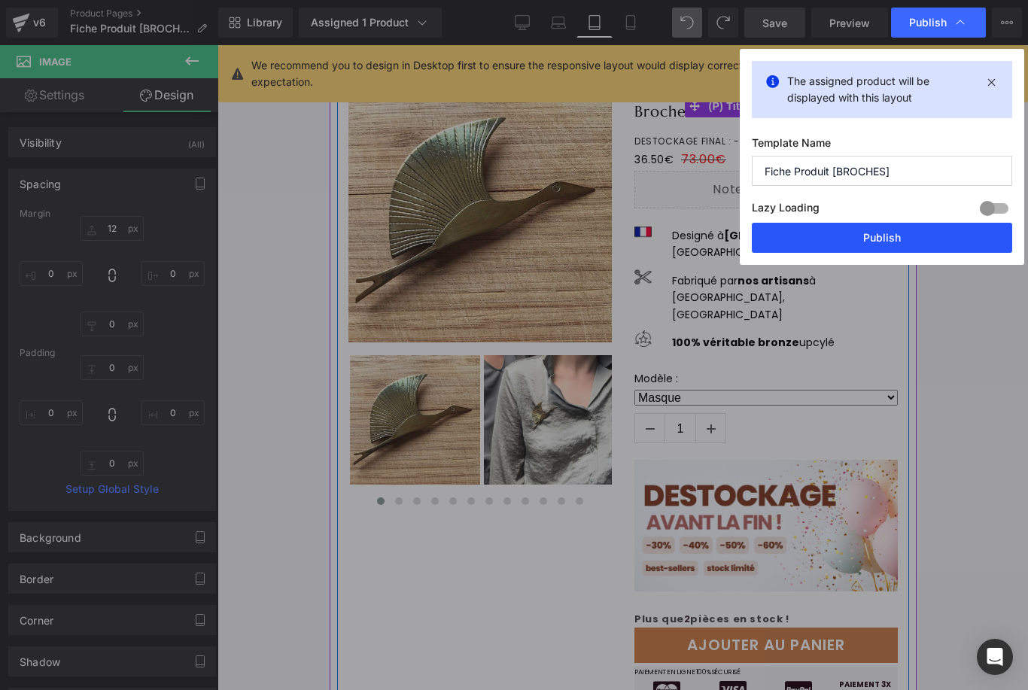
click at [897, 243] on button "Publish" at bounding box center [882, 238] width 260 height 30
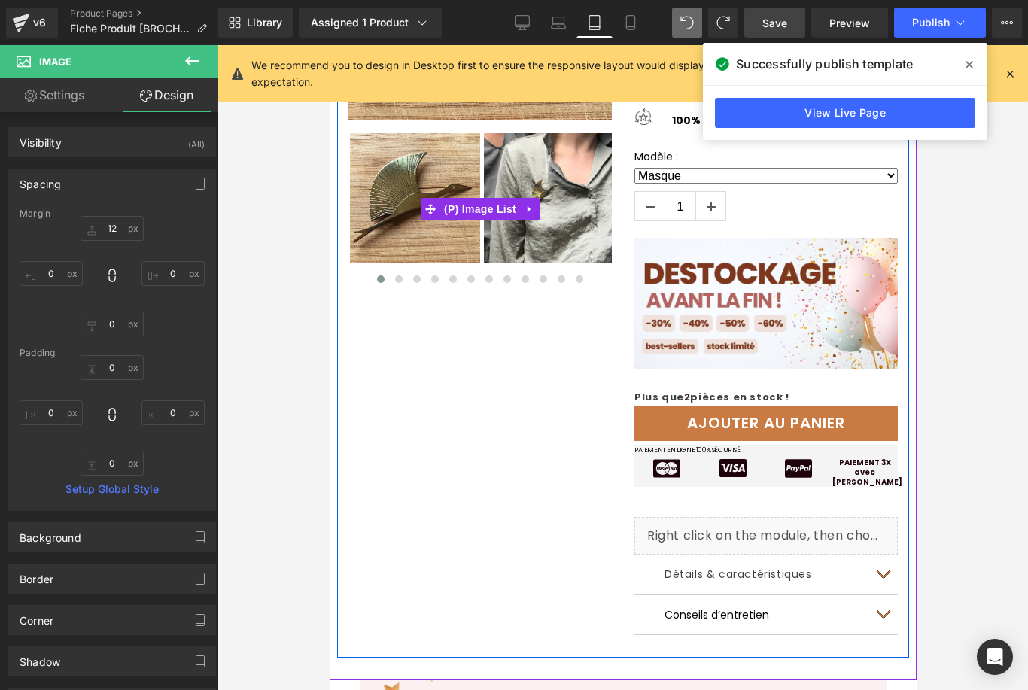
scroll to position [172, 0]
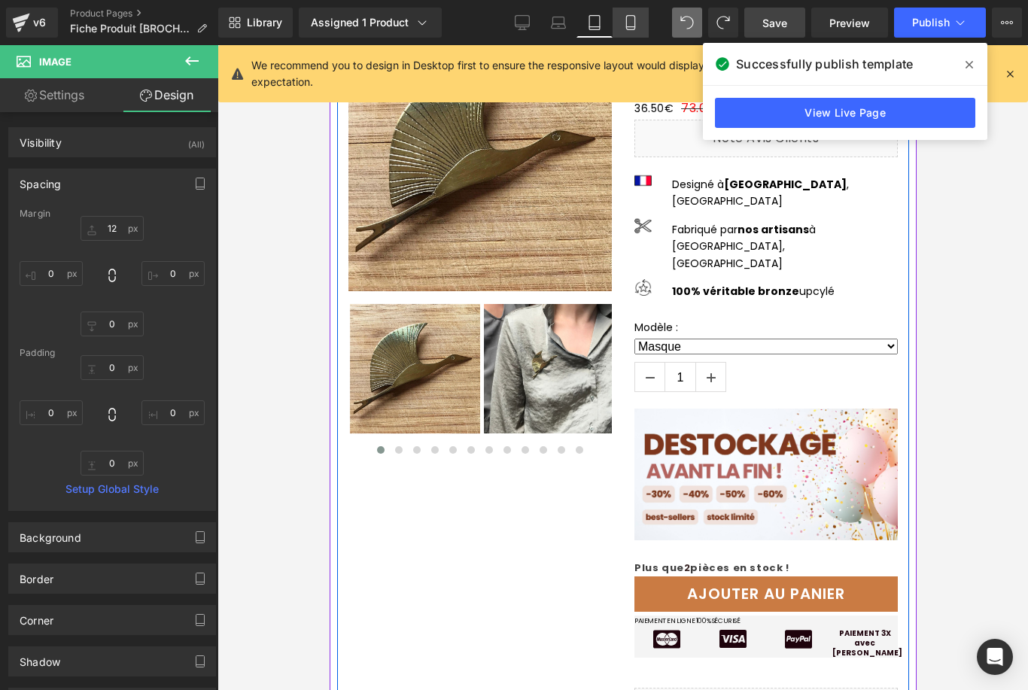
click at [629, 29] on icon at bounding box center [630, 23] width 8 height 14
type input "12"
type input "0"
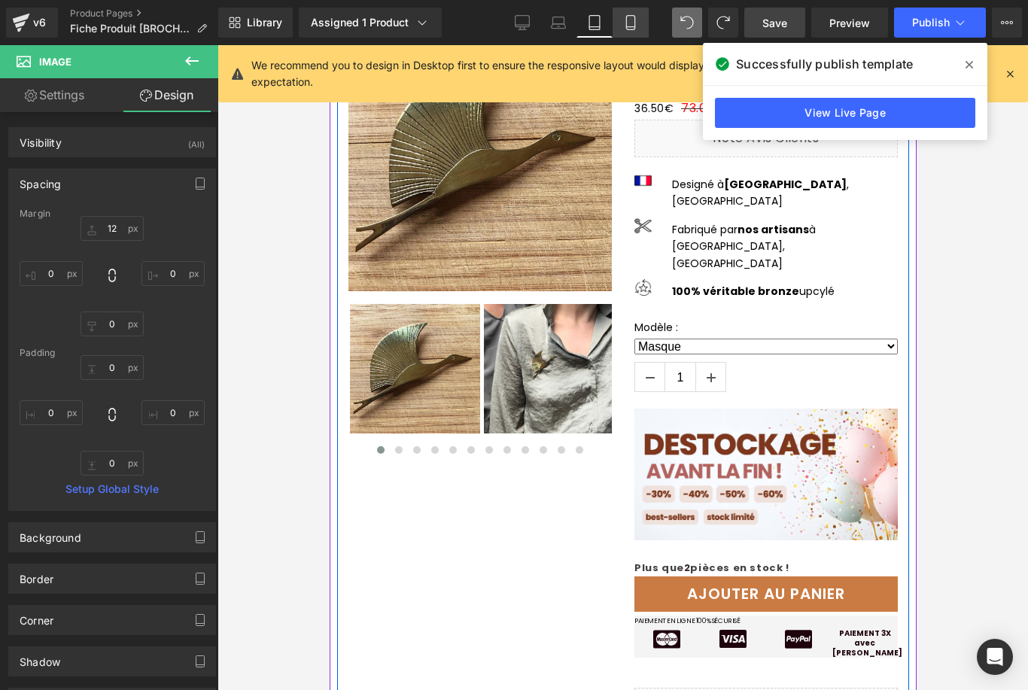
type input "0"
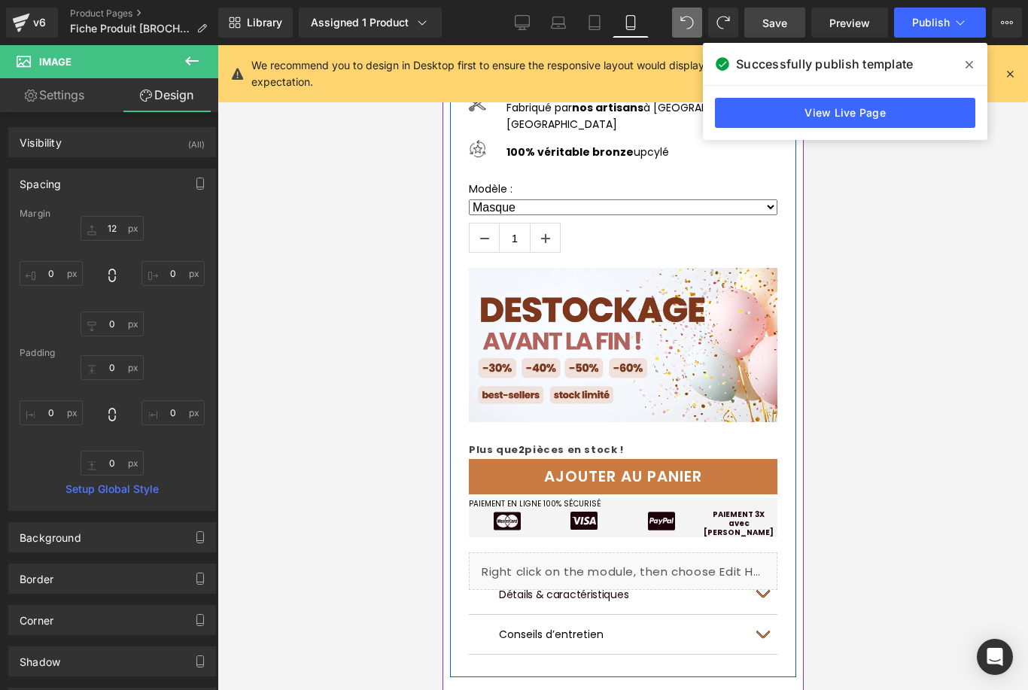
scroll to position [583, 0]
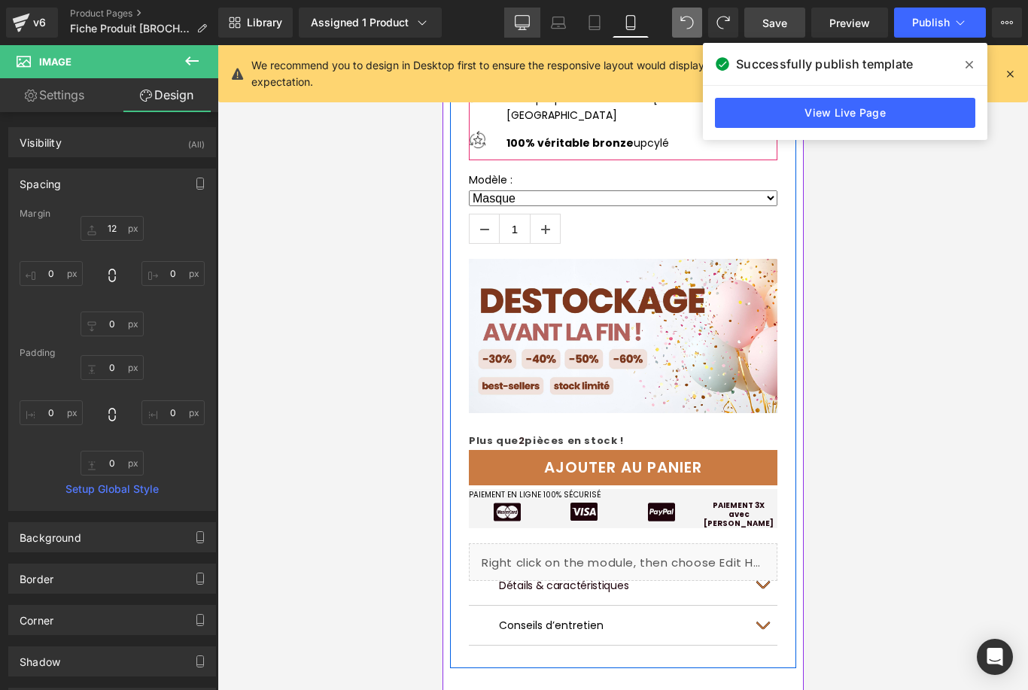
click at [523, 24] on icon at bounding box center [522, 22] width 15 height 15
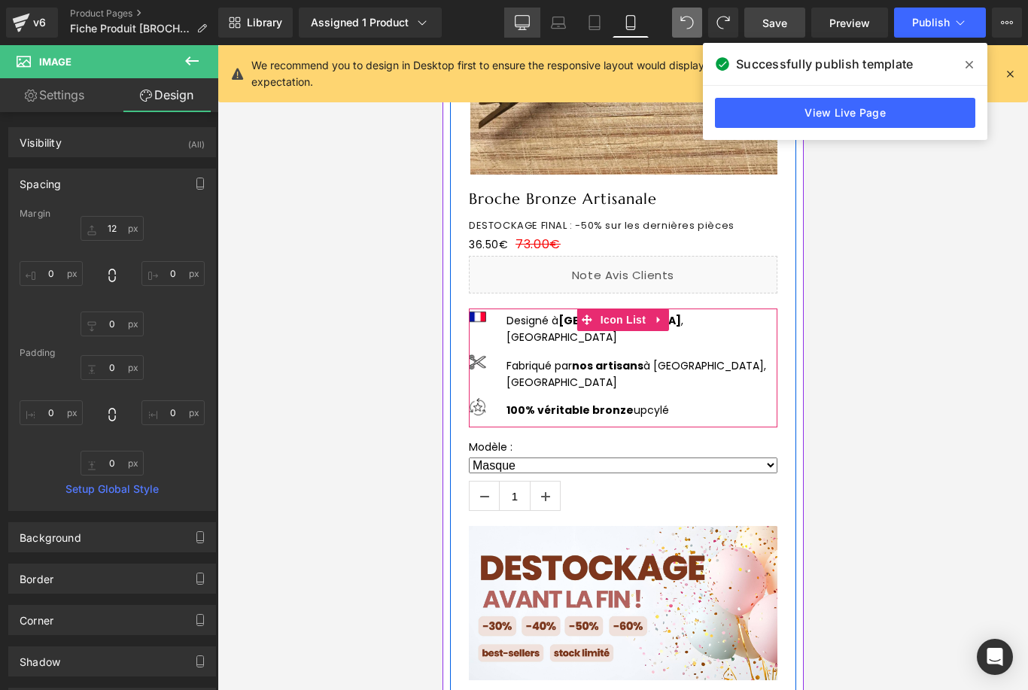
type input "12"
type input "0"
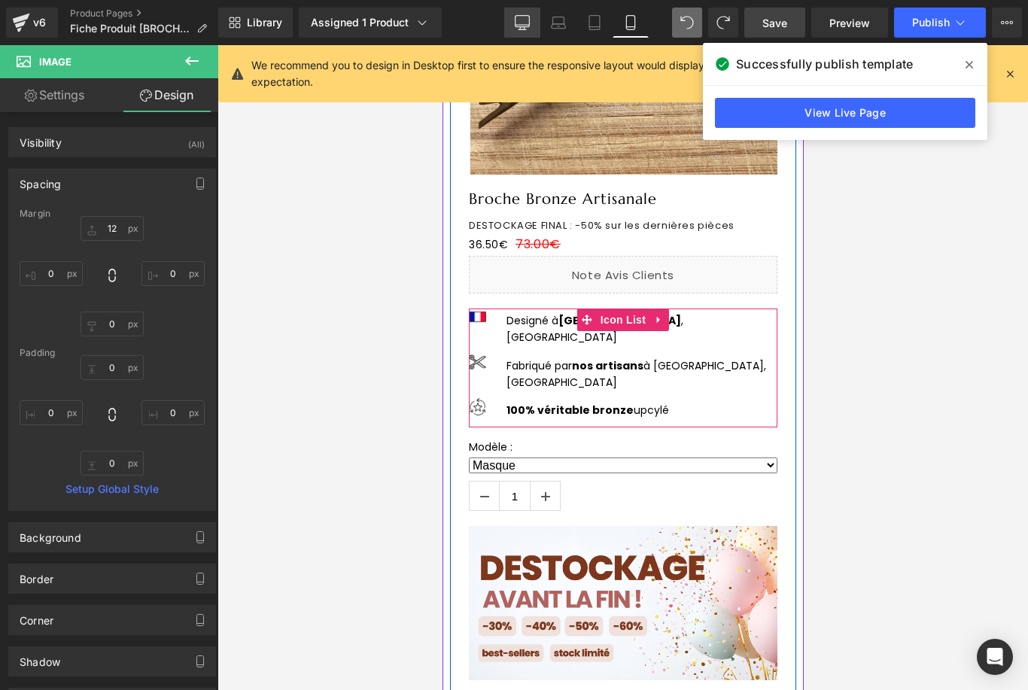
type input "0"
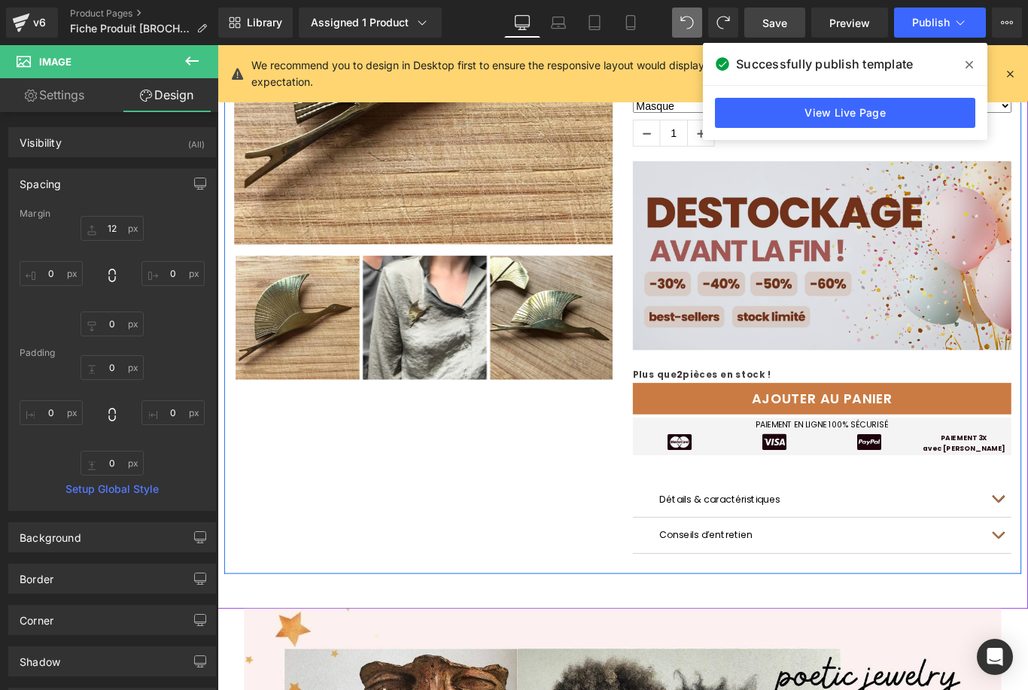
scroll to position [222, 0]
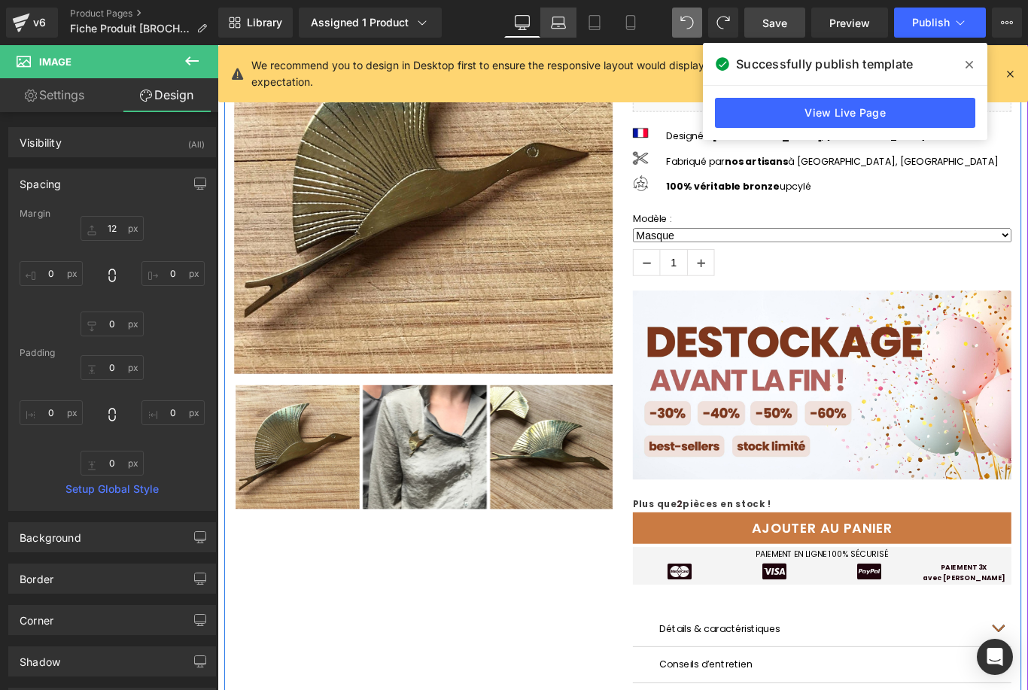
click at [559, 22] on icon at bounding box center [558, 22] width 15 height 15
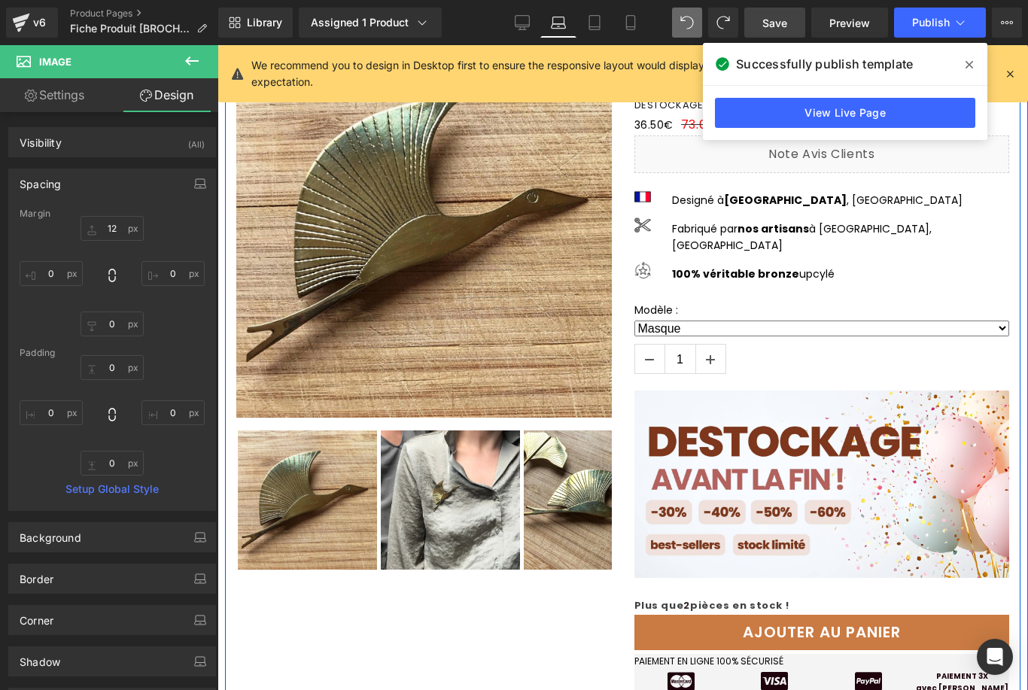
scroll to position [275, 0]
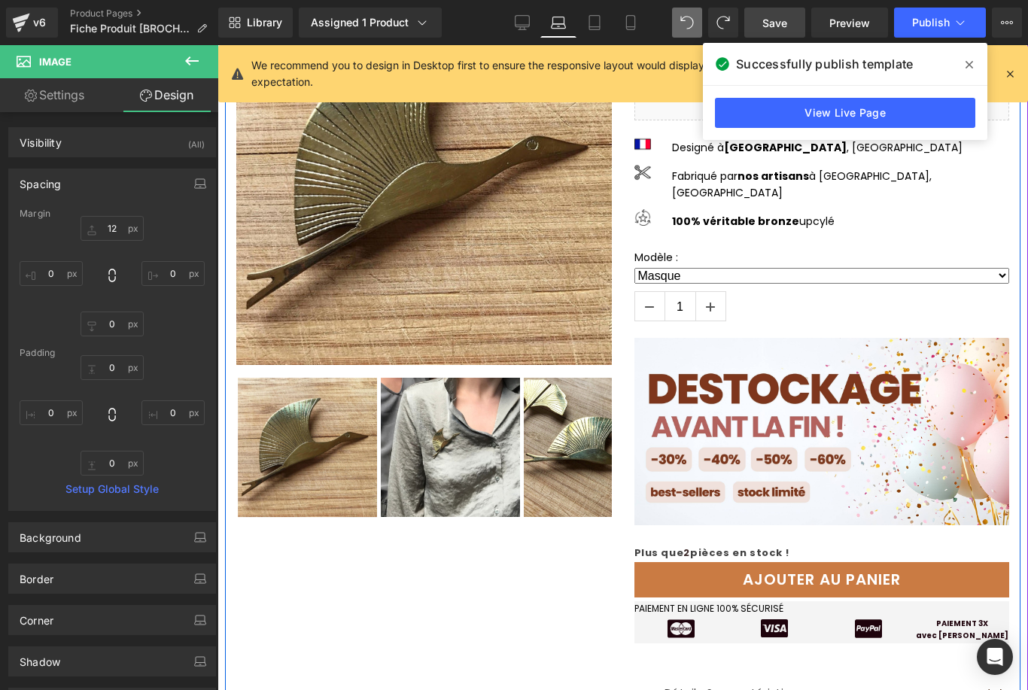
type input "12"
type input "0"
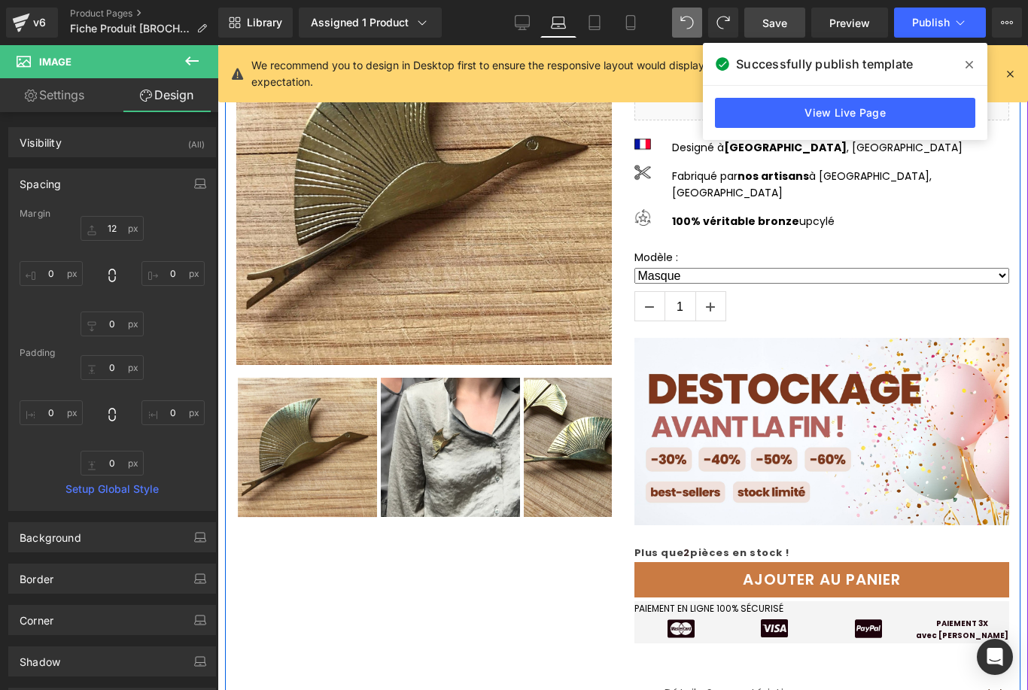
type input "0"
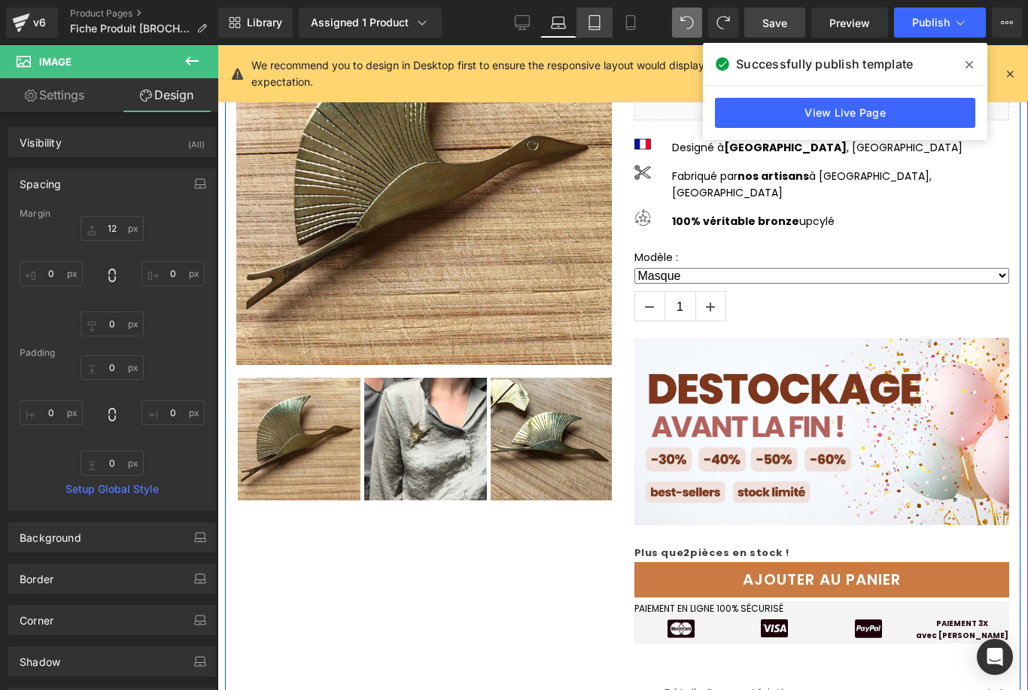
click at [606, 28] on link "Tablet" at bounding box center [595, 23] width 36 height 30
type input "12"
type input "0"
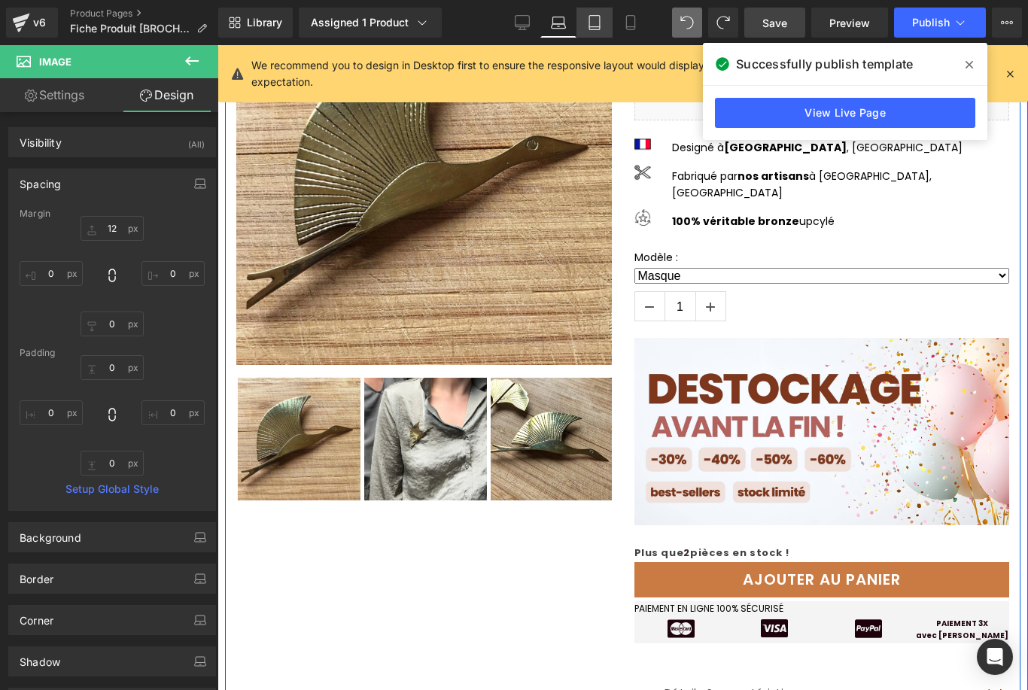
type input "0"
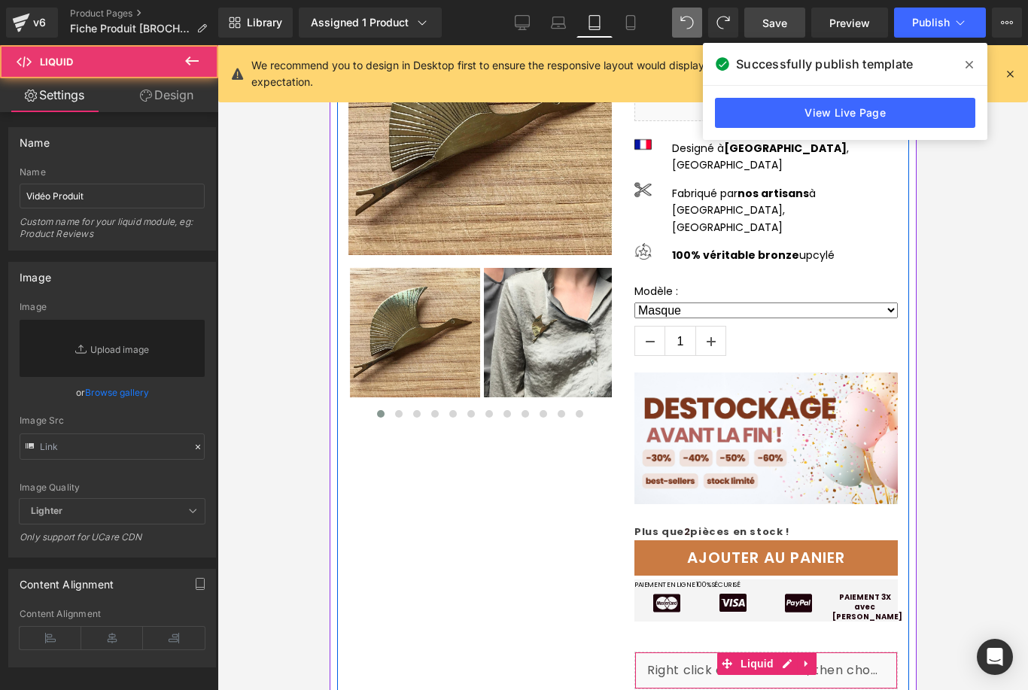
click at [838, 652] on div "Liquid" at bounding box center [765, 671] width 263 height 38
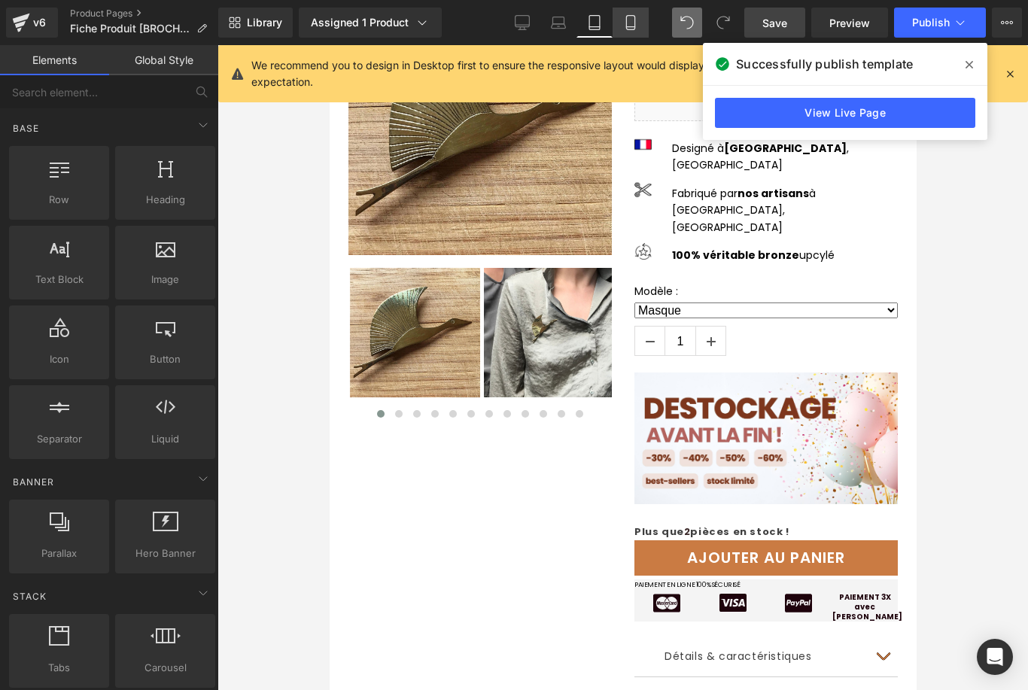
click at [626, 28] on icon at bounding box center [630, 22] width 15 height 15
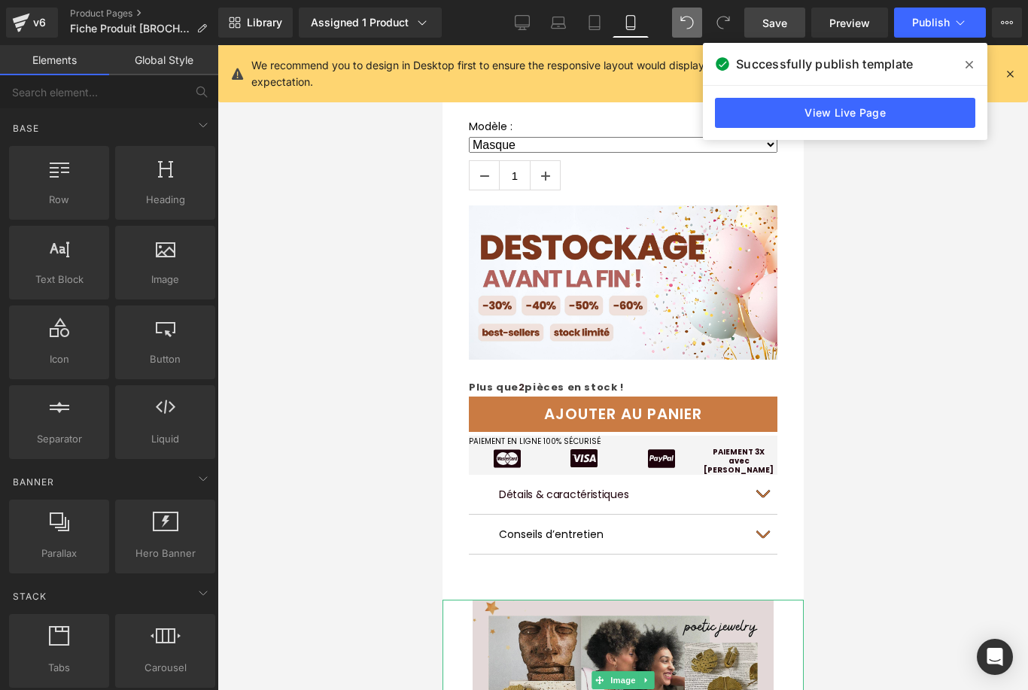
scroll to position [565, 0]
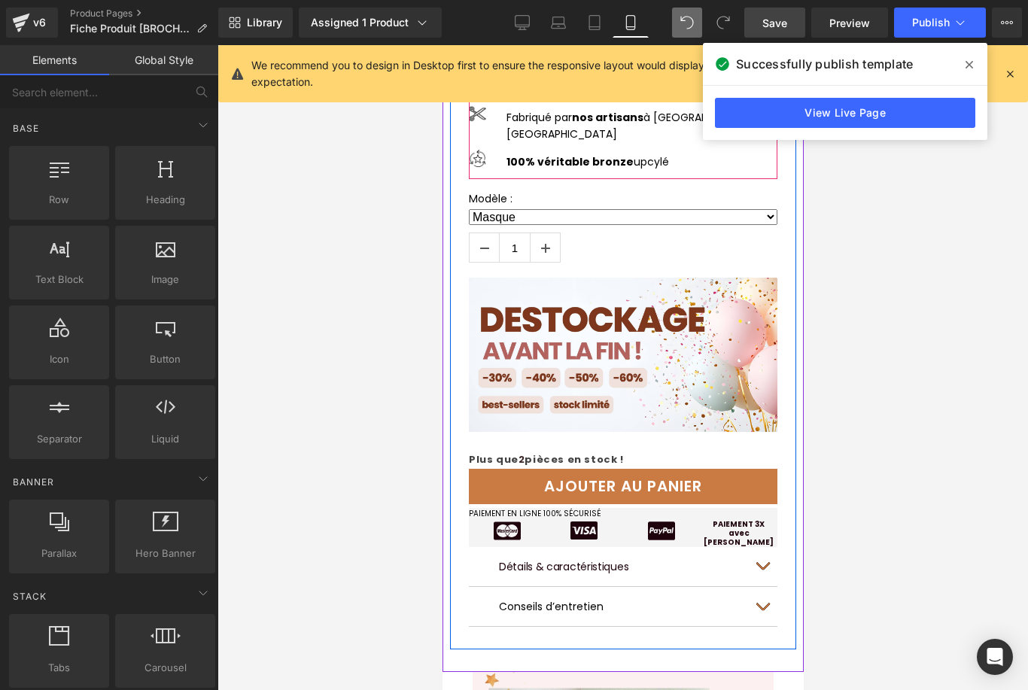
click at [784, 21] on span "Save" at bounding box center [775, 23] width 25 height 16
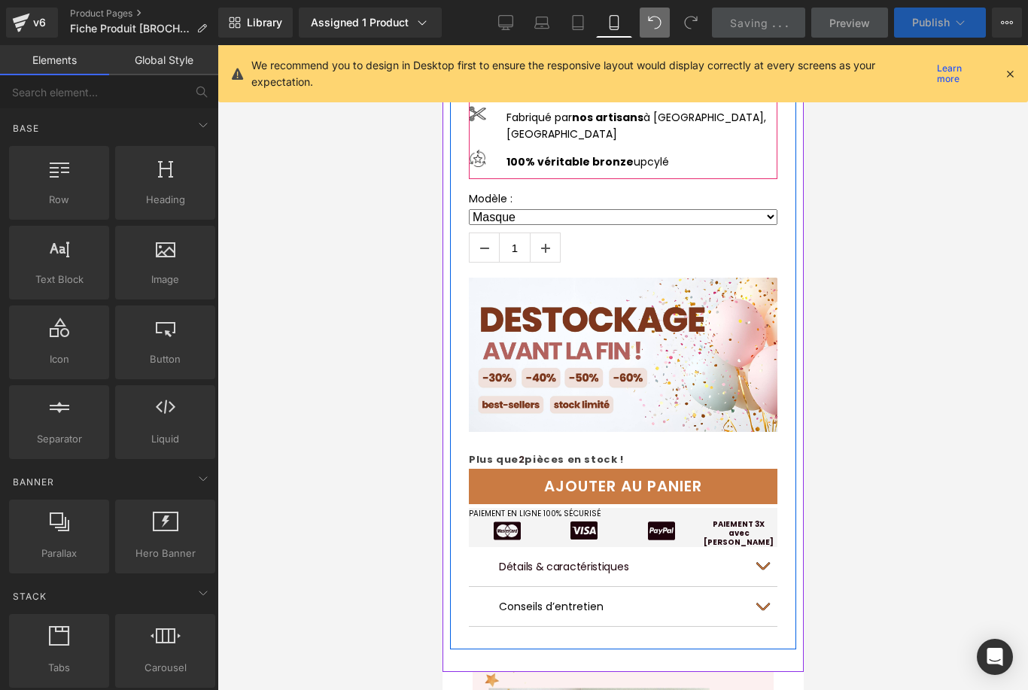
click at [922, 24] on span "Publish" at bounding box center [931, 23] width 38 height 12
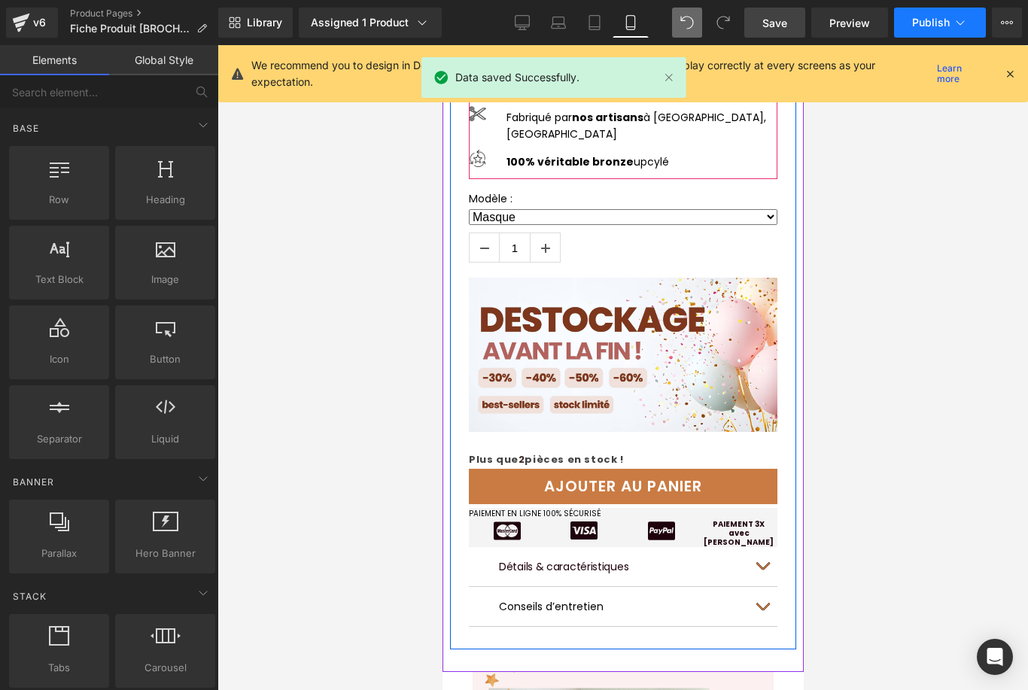
click at [937, 20] on span "Publish" at bounding box center [931, 23] width 38 height 12
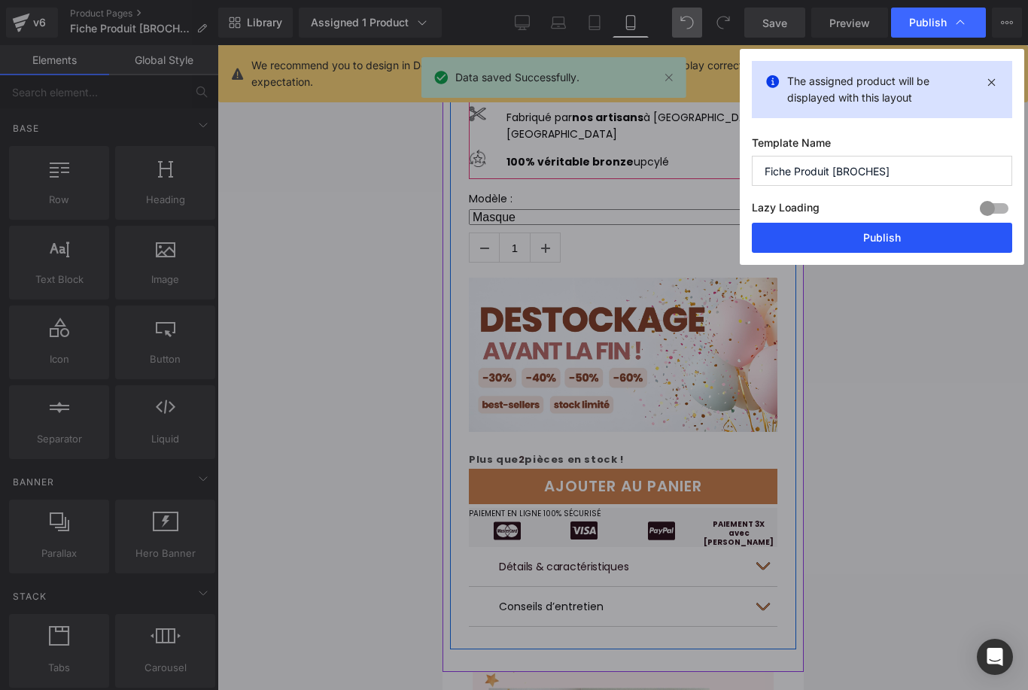
click at [887, 233] on button "Publish" at bounding box center [882, 238] width 260 height 30
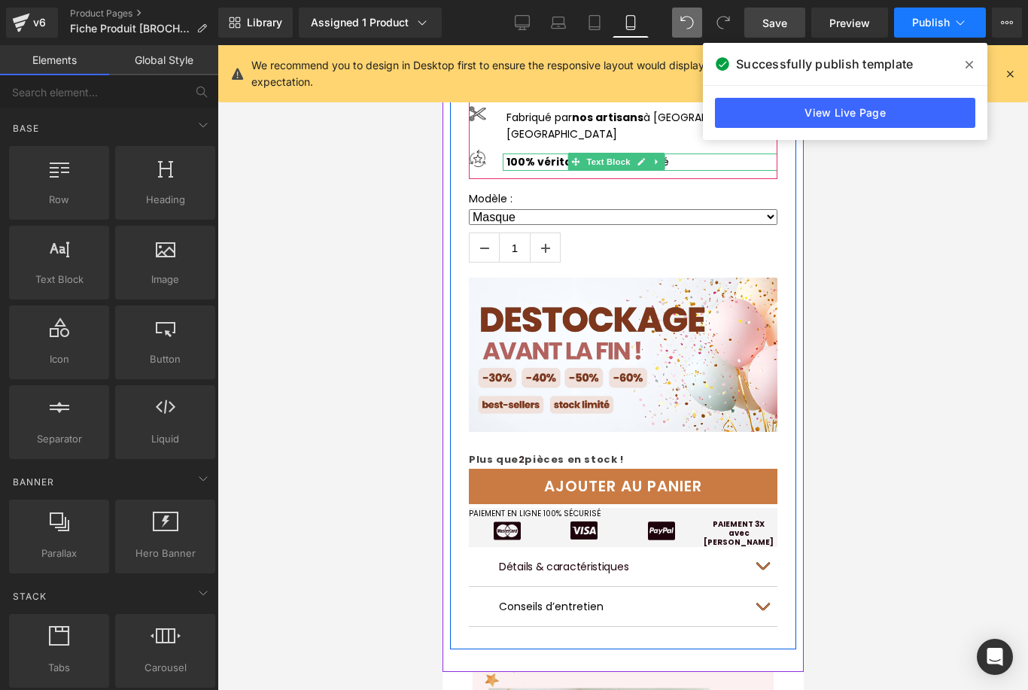
click at [943, 23] on span "Publish" at bounding box center [931, 23] width 38 height 12
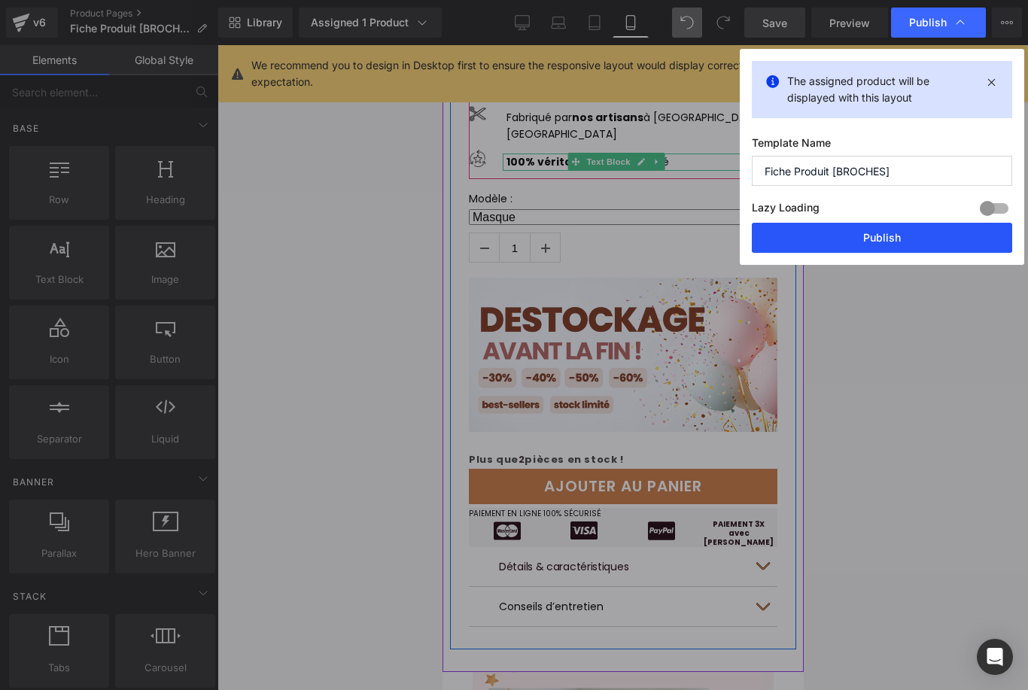
click at [859, 250] on button "Publish" at bounding box center [882, 238] width 260 height 30
